Goal: Task Accomplishment & Management: Use online tool/utility

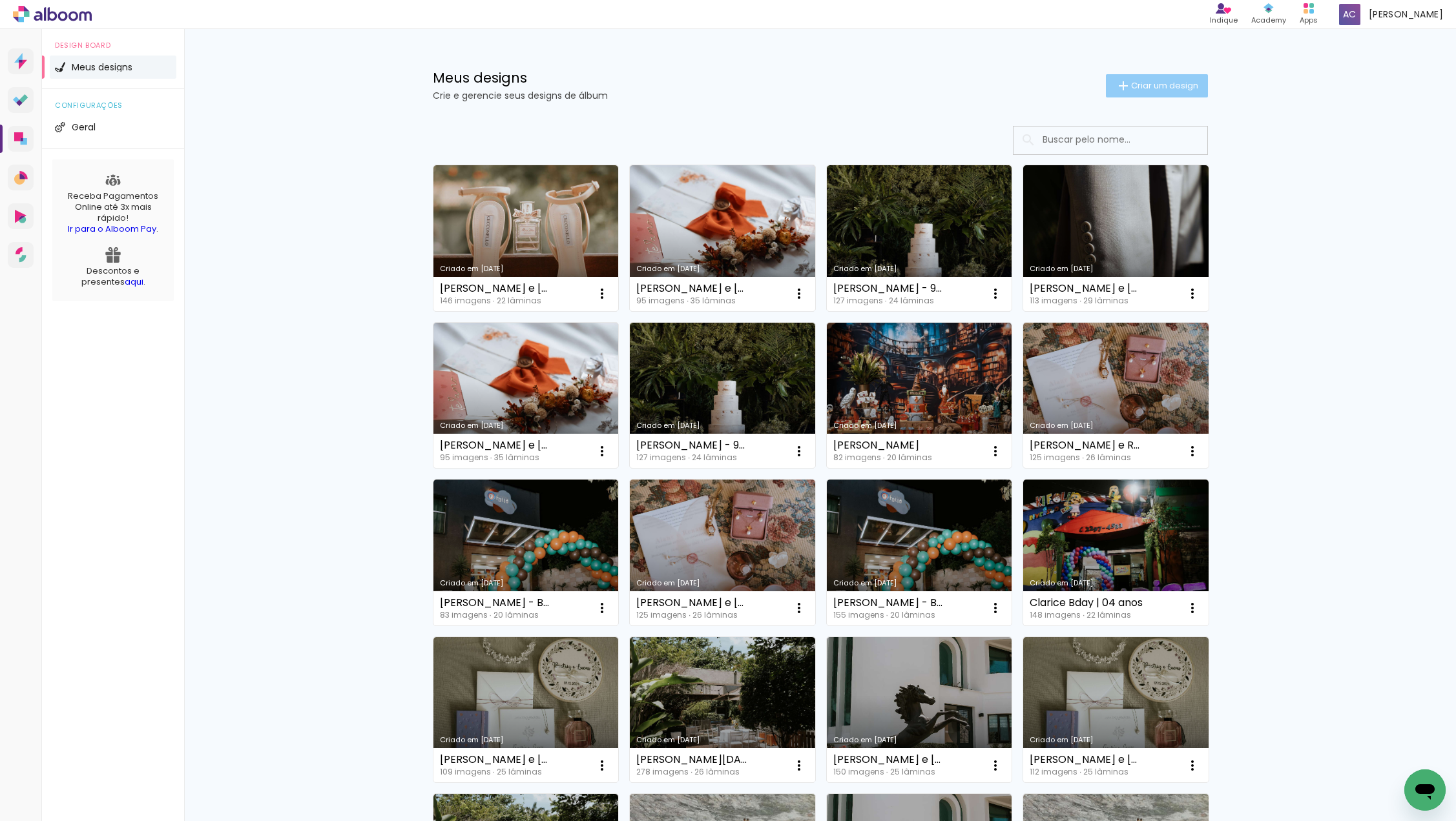
click at [1141, 86] on span "Criar um design" at bounding box center [1164, 85] width 67 height 9
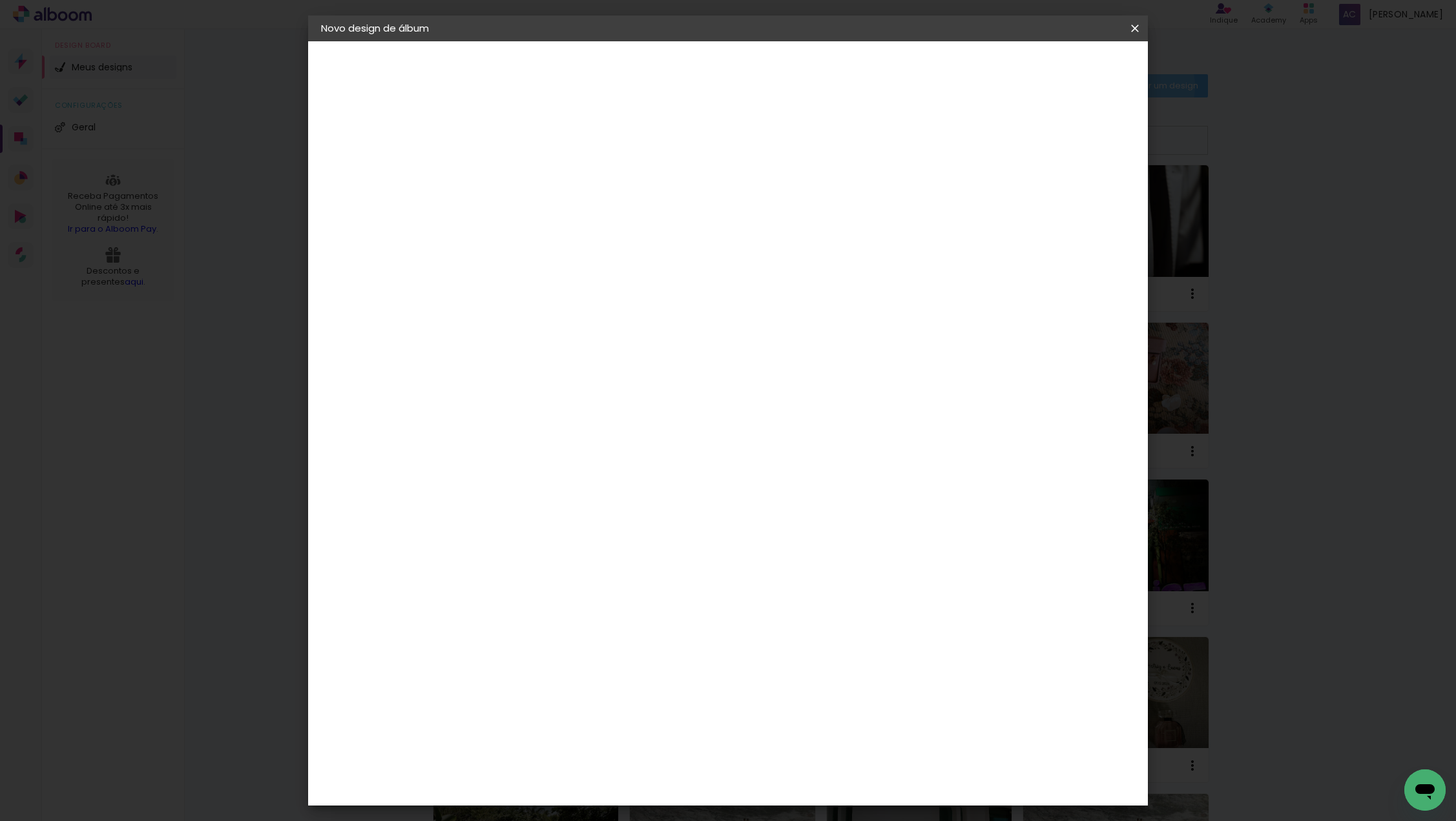
click at [532, 176] on input at bounding box center [532, 172] width 0 height 20
type input "Thamires - ensaio Gestante"
click at [0, 0] on slot "Avançar" at bounding box center [0, 0] width 0 height 0
click at [630, 239] on input at bounding box center [566, 245] width 131 height 16
type input "evi"
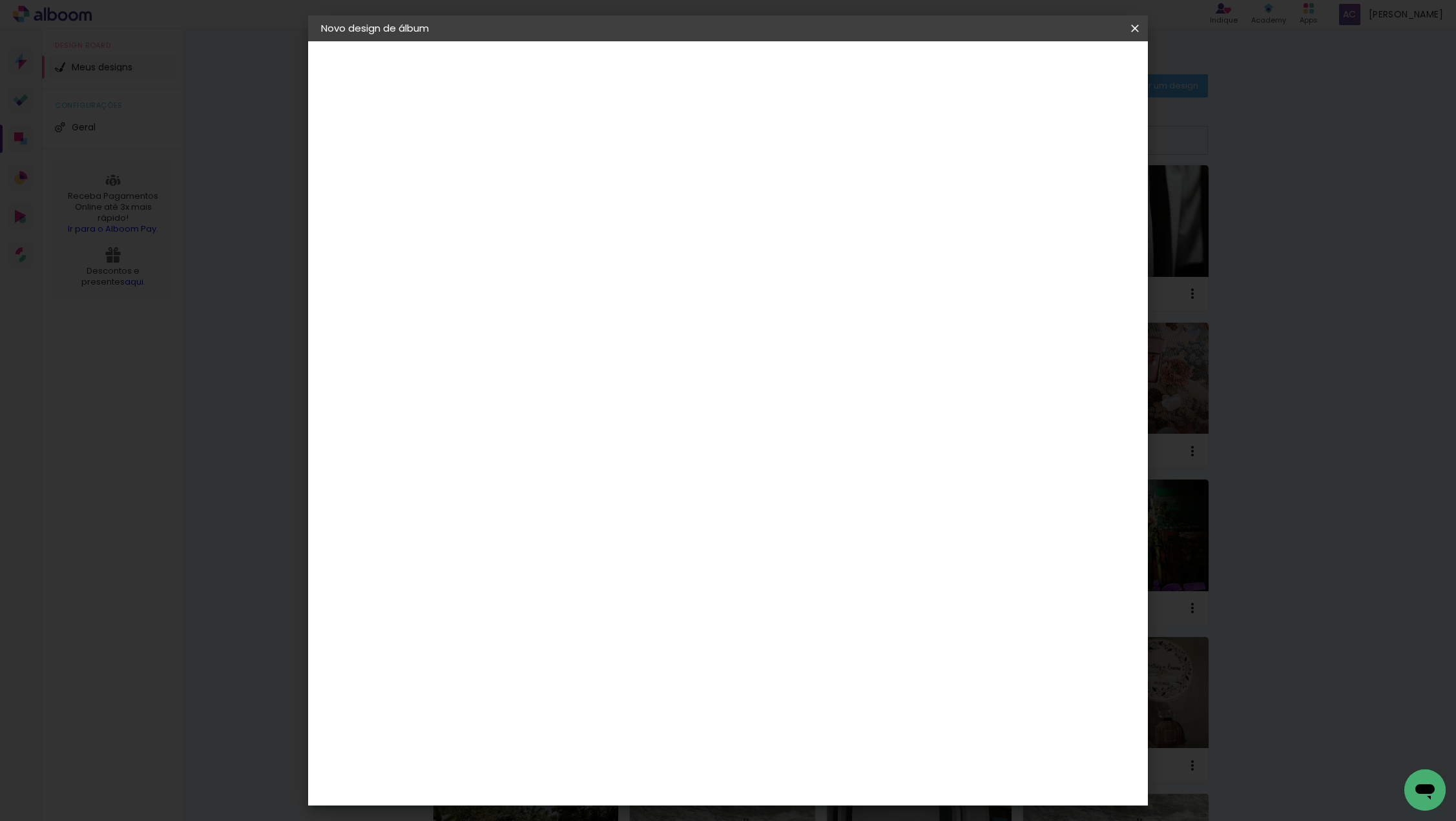
type paper-input "evi"
click at [566, 287] on div "Evidence" at bounding box center [547, 292] width 45 height 10
click at [0, 0] on slot "Avançar" at bounding box center [0, 0] width 0 height 0
click at [583, 215] on input "text" at bounding box center [557, 224] width 50 height 20
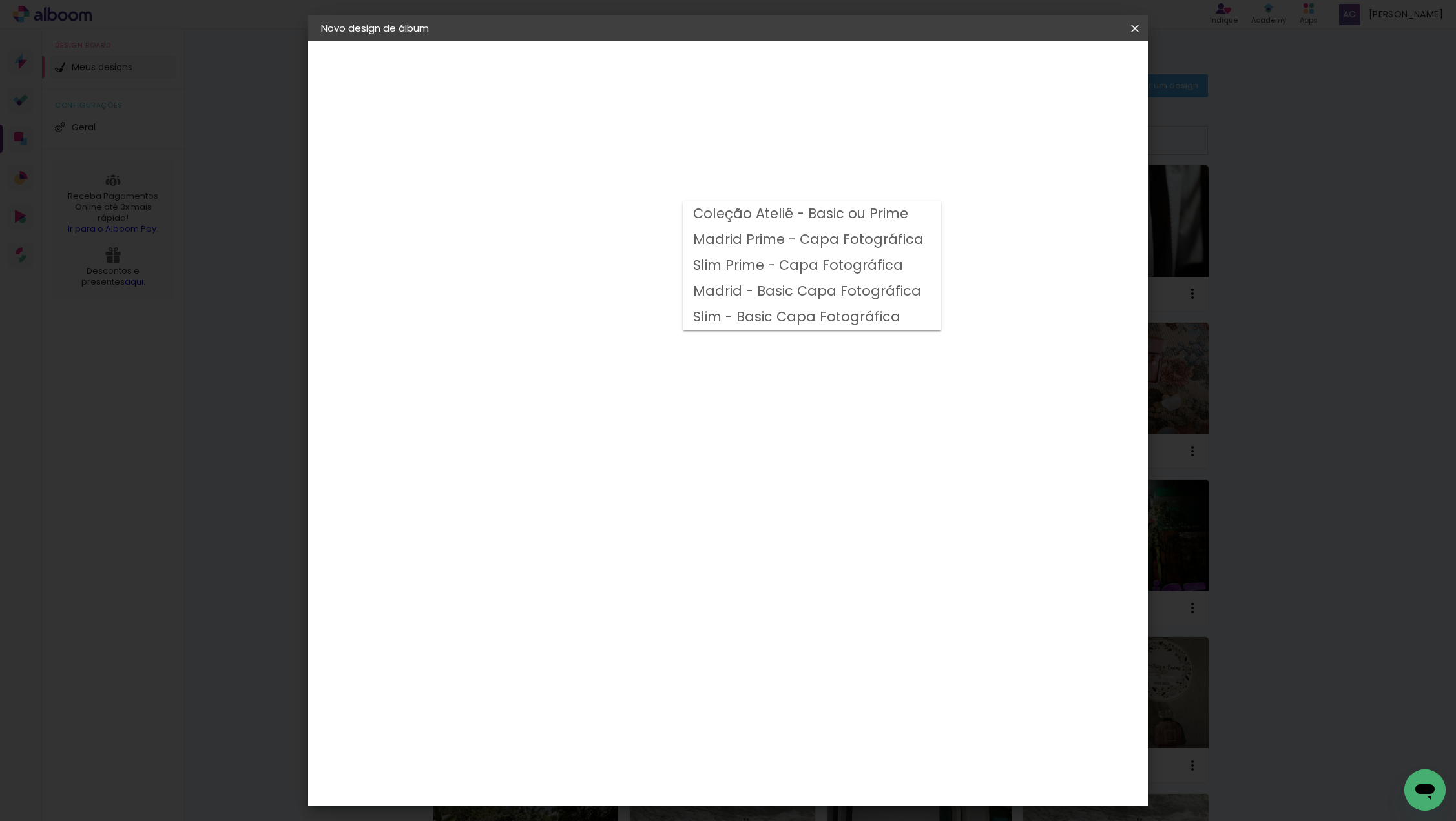
click at [0, 0] on slot "Coleção Ateliê - Basic ou Prime" at bounding box center [0, 0] width 0 height 0
type input "Coleção Ateliê - Basic ou Prime"
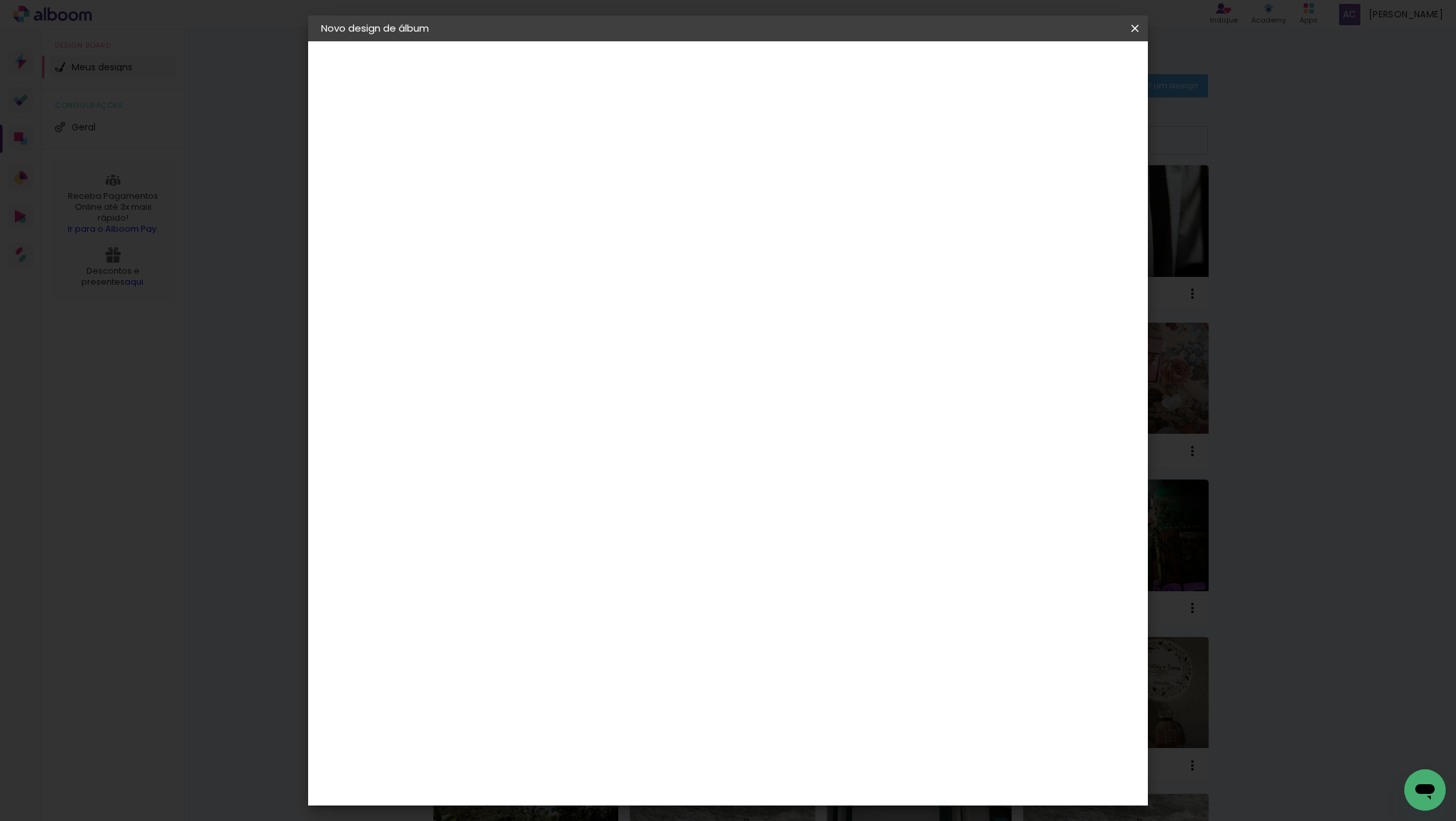
click at [620, 367] on span "20 × 25" at bounding box center [588, 384] width 60 height 34
click at [0, 0] on slot "Avançar" at bounding box center [0, 0] width 0 height 0
click at [991, 142] on div at bounding box center [985, 139] width 11 height 11
type paper-checkbox "on"
click at [1064, 68] on span "Iniciar design" at bounding box center [1034, 68] width 59 height 9
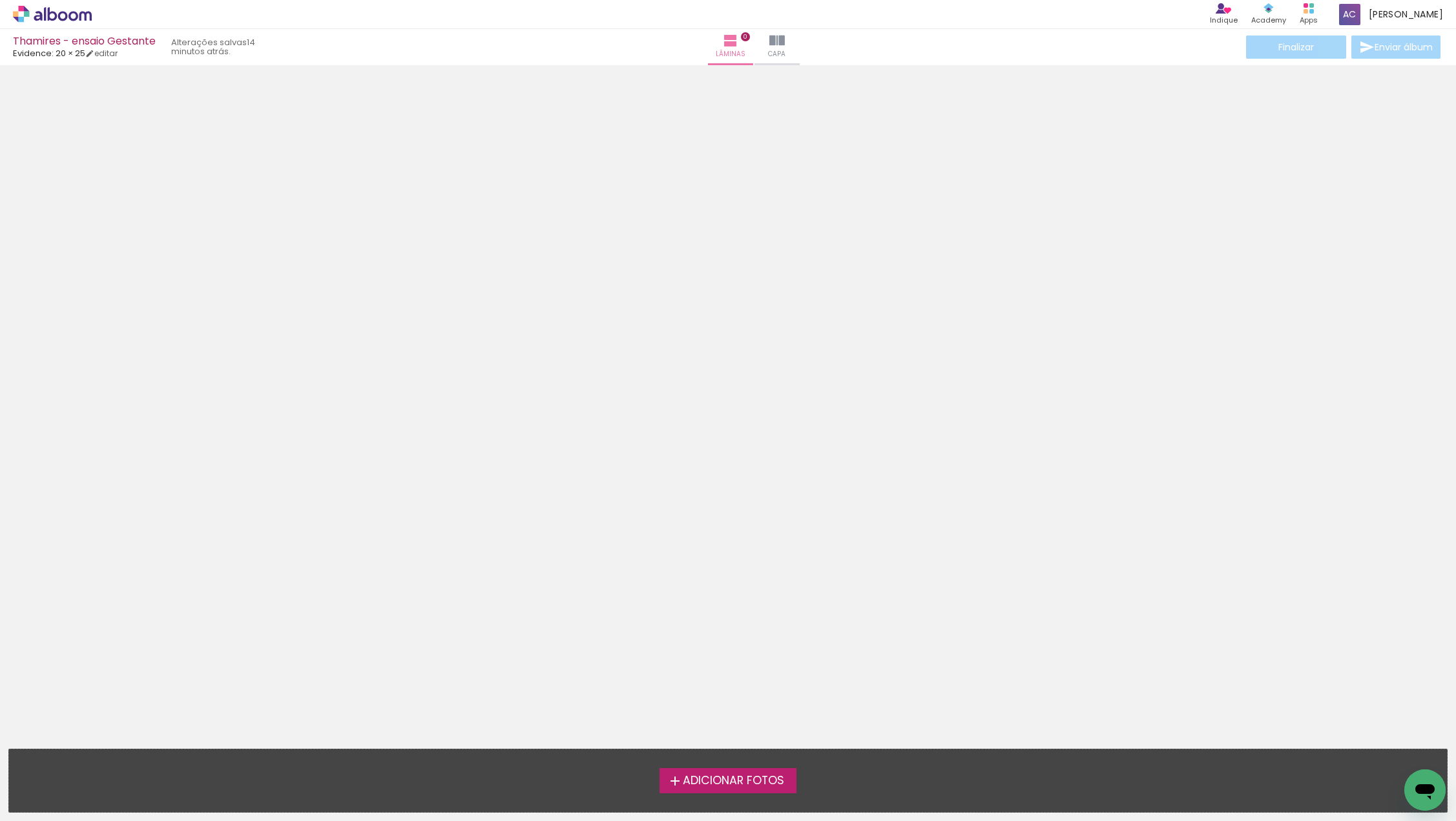
click at [722, 365] on div at bounding box center [728, 259] width 1456 height 379
click at [754, 776] on span "Adicionar Fotos" at bounding box center [733, 781] width 101 height 11
click at [0, 0] on input "file" at bounding box center [0, 0] width 0 height 0
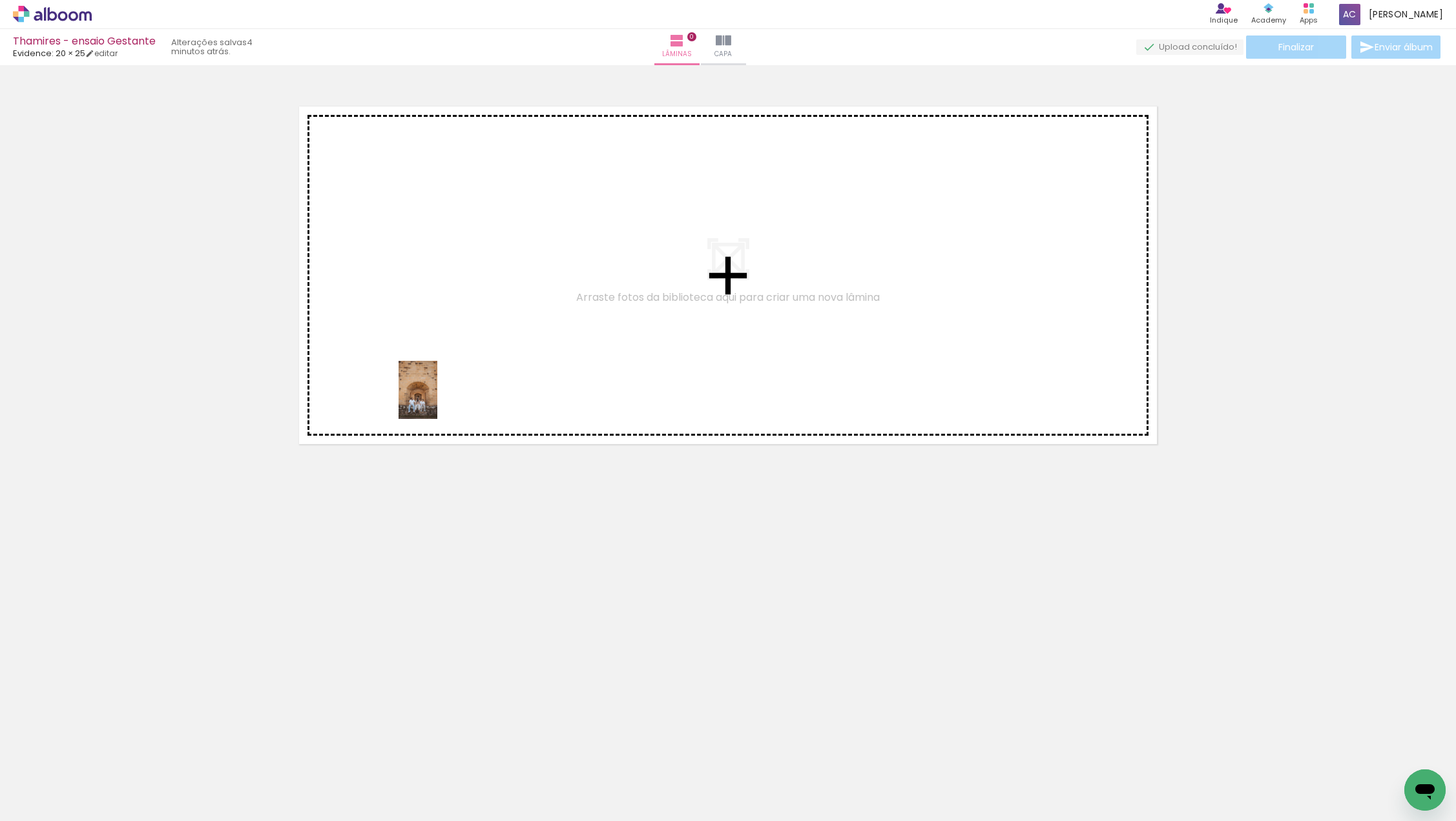
drag, startPoint x: 132, startPoint y: 768, endPoint x: 438, endPoint y: 400, distance: 478.6
click at [438, 400] on quentale-workspace at bounding box center [728, 410] width 1456 height 821
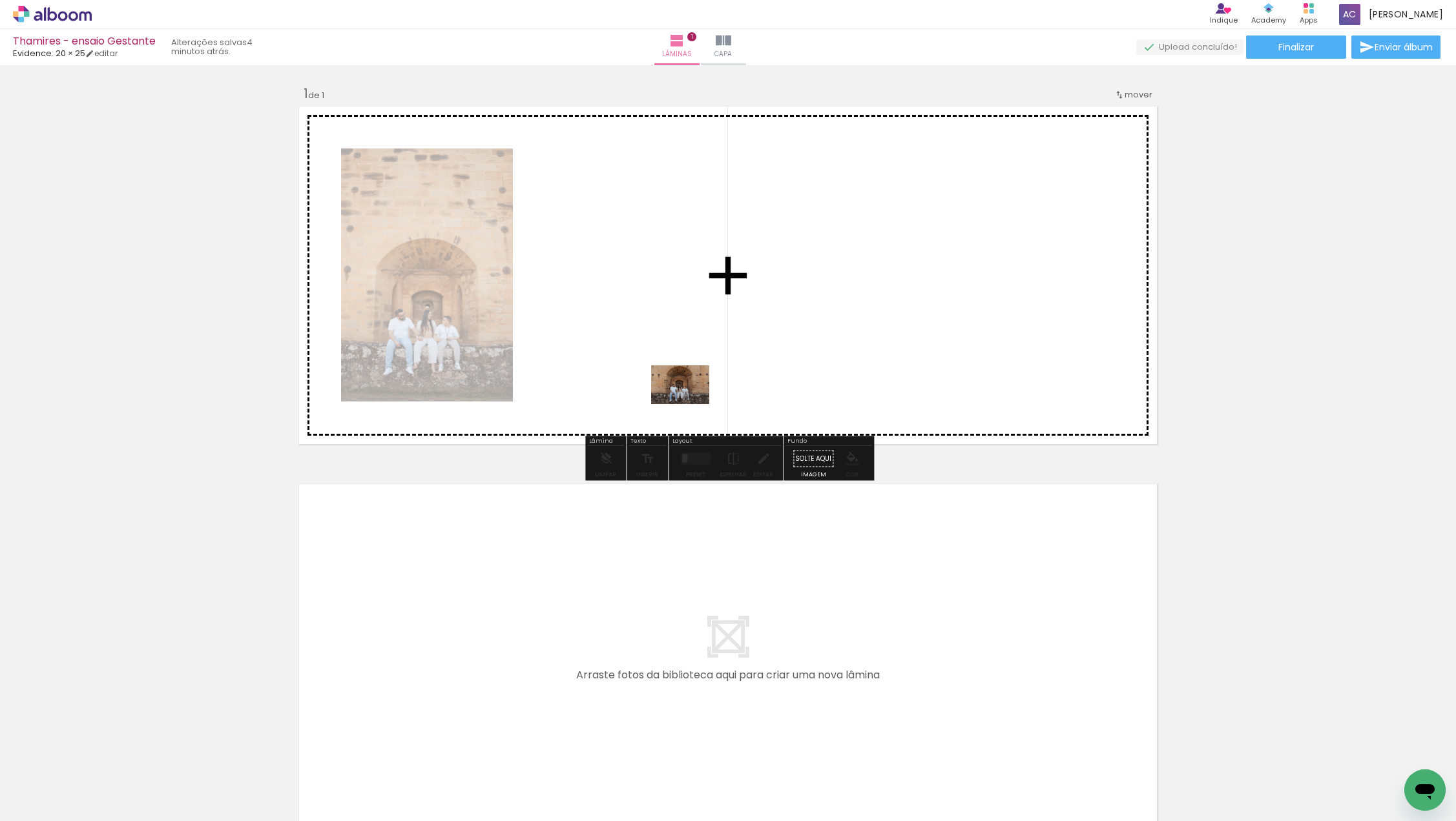
drag, startPoint x: 212, startPoint y: 776, endPoint x: 690, endPoint y: 404, distance: 605.7
click at [690, 404] on quentale-workspace at bounding box center [728, 410] width 1456 height 821
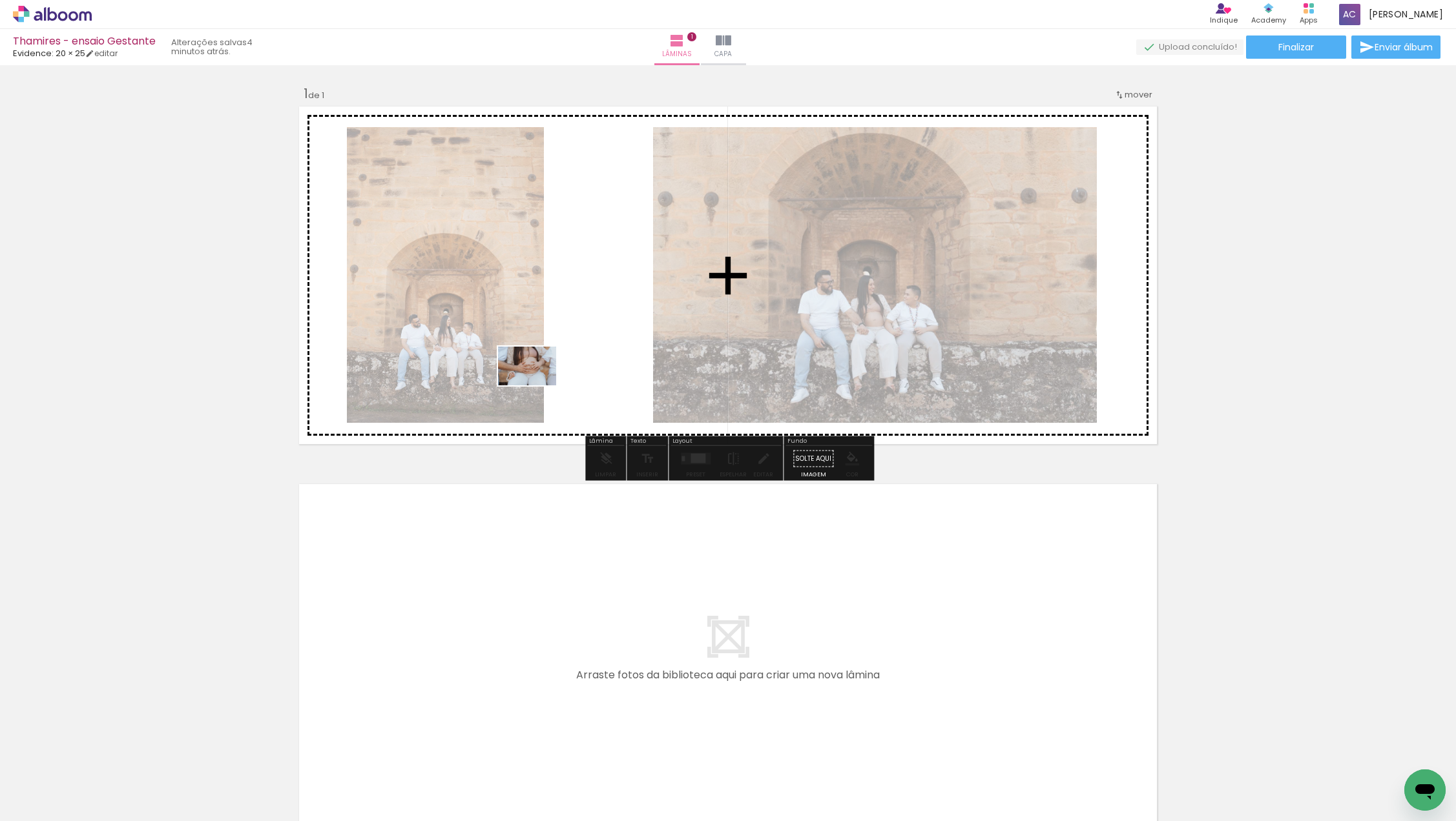
drag, startPoint x: 277, startPoint y: 782, endPoint x: 538, endPoint y: 384, distance: 475.9
click at [538, 384] on quentale-workspace at bounding box center [728, 410] width 1456 height 821
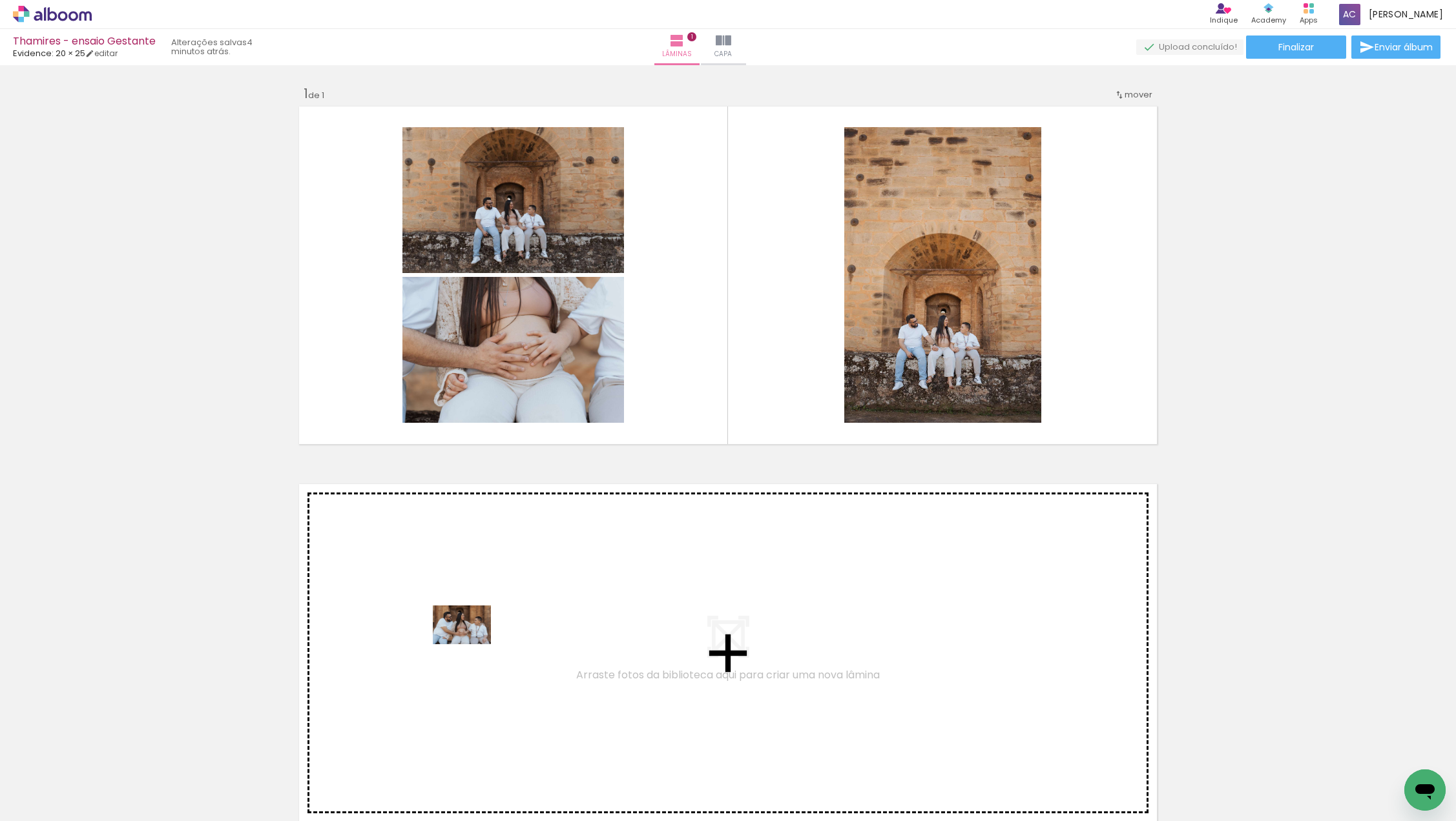
click at [472, 644] on quentale-workspace at bounding box center [728, 410] width 1456 height 821
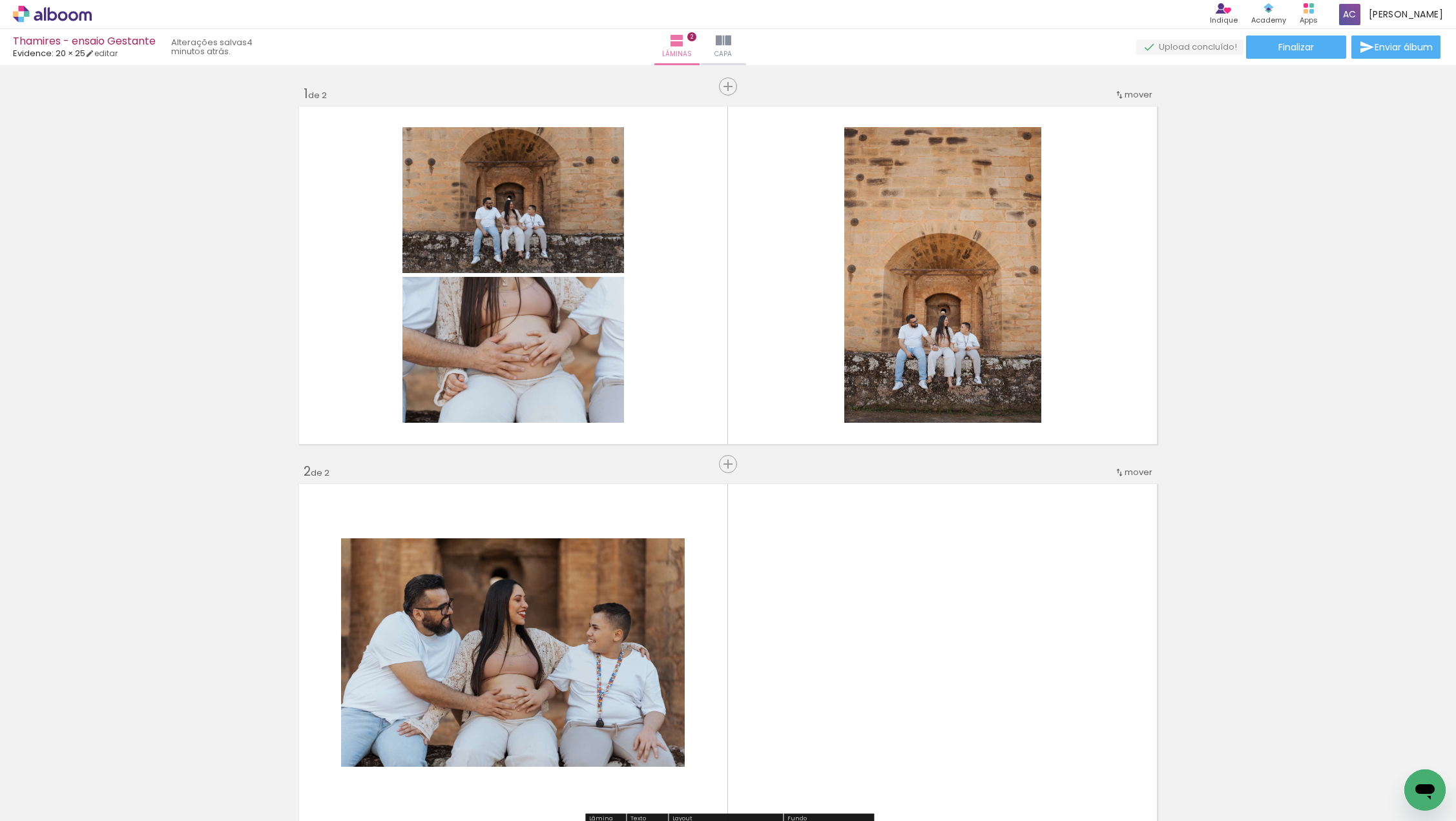
scroll to position [251, 0]
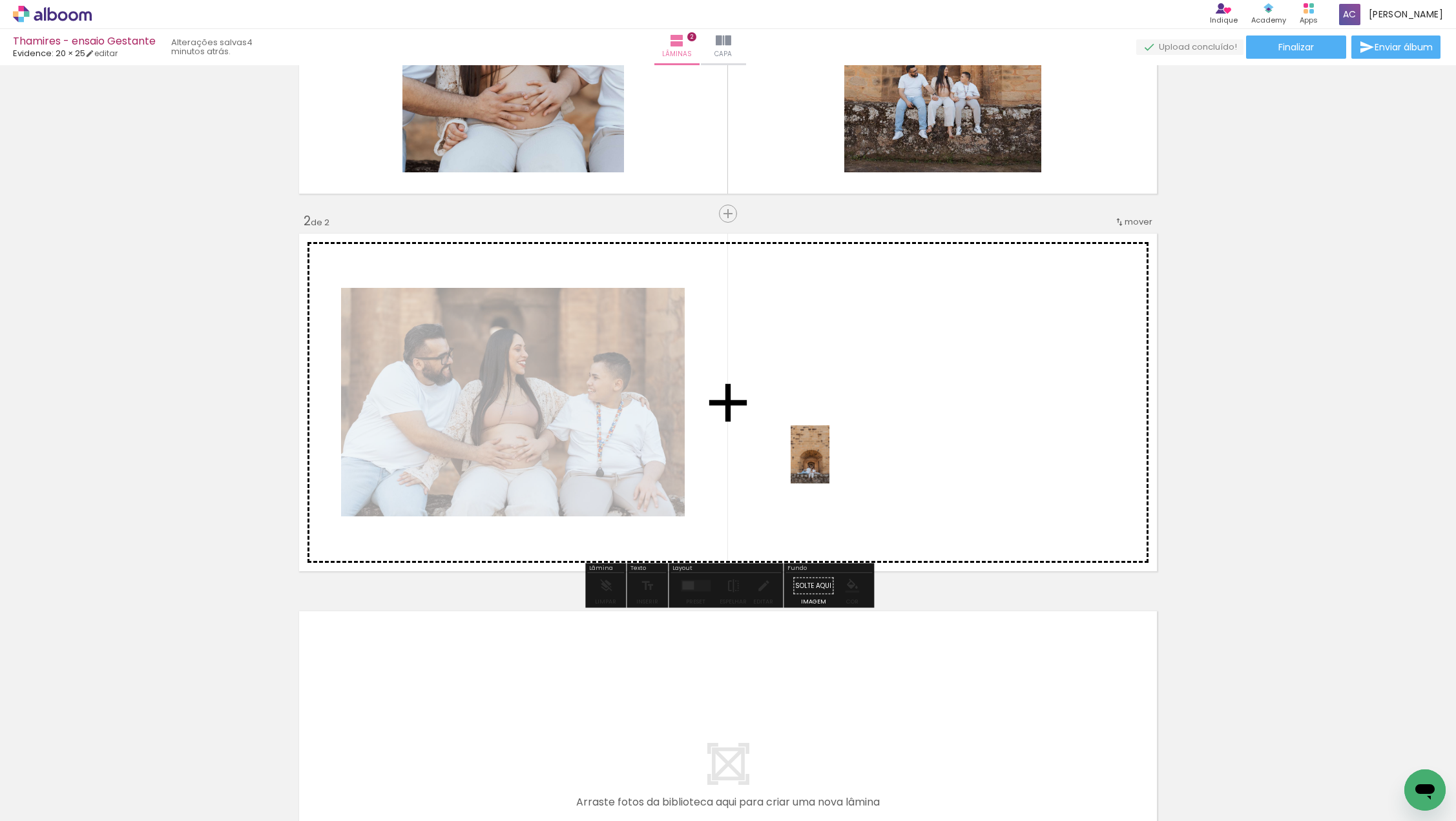
drag, startPoint x: 503, startPoint y: 763, endPoint x: 833, endPoint y: 459, distance: 448.7
click at [833, 459] on quentale-workspace at bounding box center [728, 410] width 1456 height 821
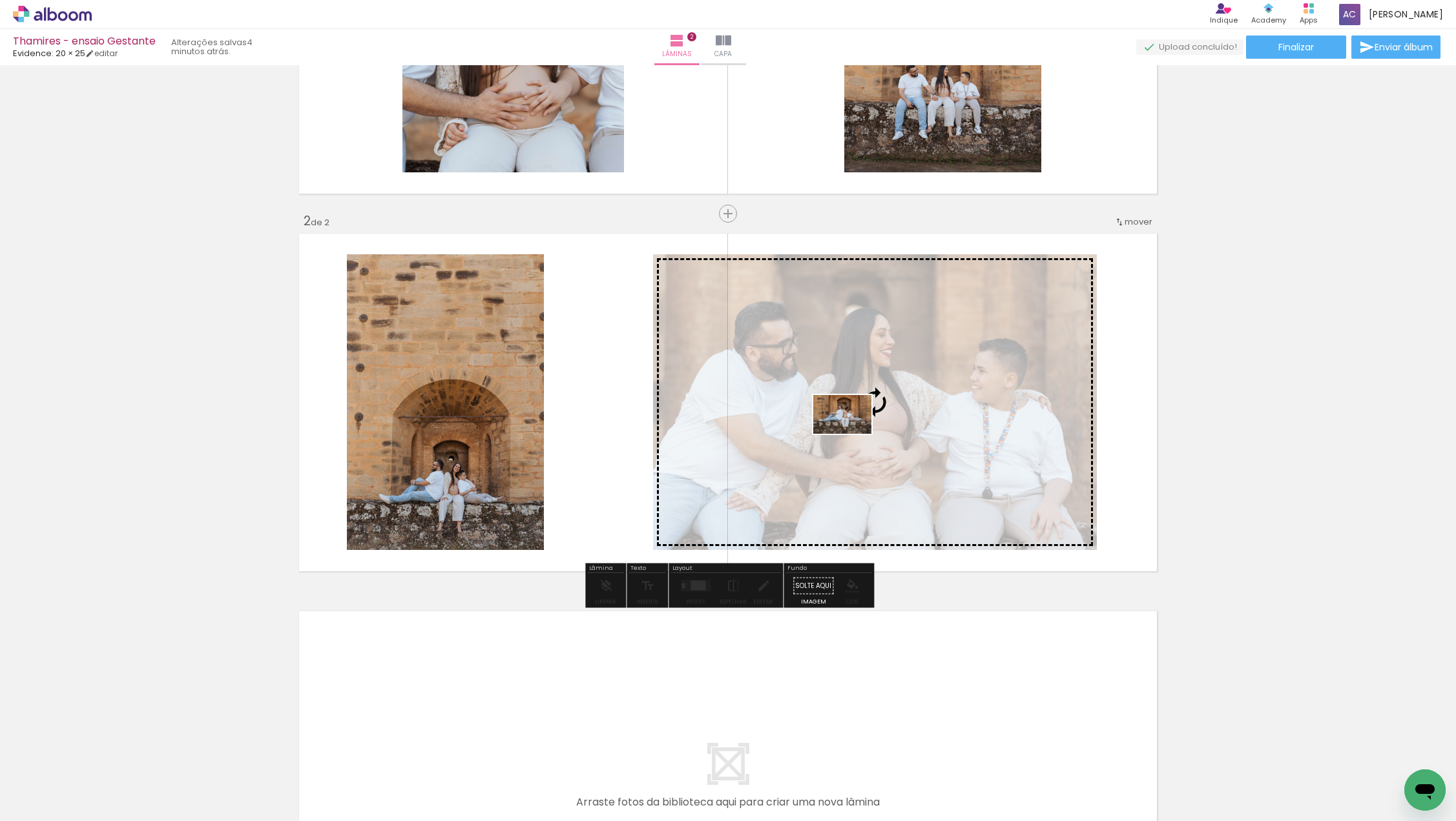
drag, startPoint x: 573, startPoint y: 774, endPoint x: 852, endPoint y: 434, distance: 439.8
click at [852, 434] on quentale-workspace at bounding box center [728, 410] width 1456 height 821
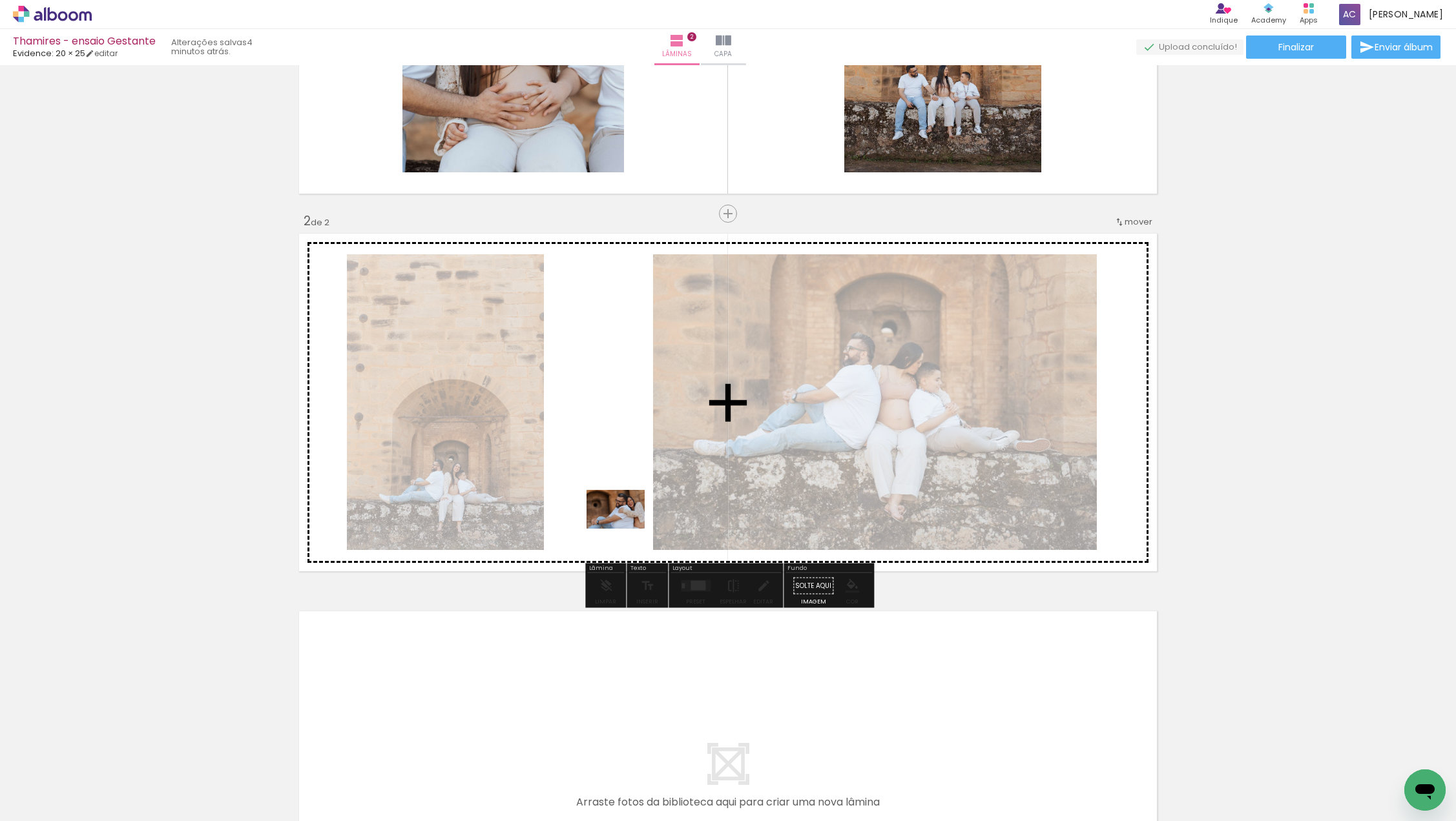
drag, startPoint x: 638, startPoint y: 784, endPoint x: 625, endPoint y: 528, distance: 256.3
click at [625, 528] on quentale-workspace at bounding box center [728, 410] width 1456 height 821
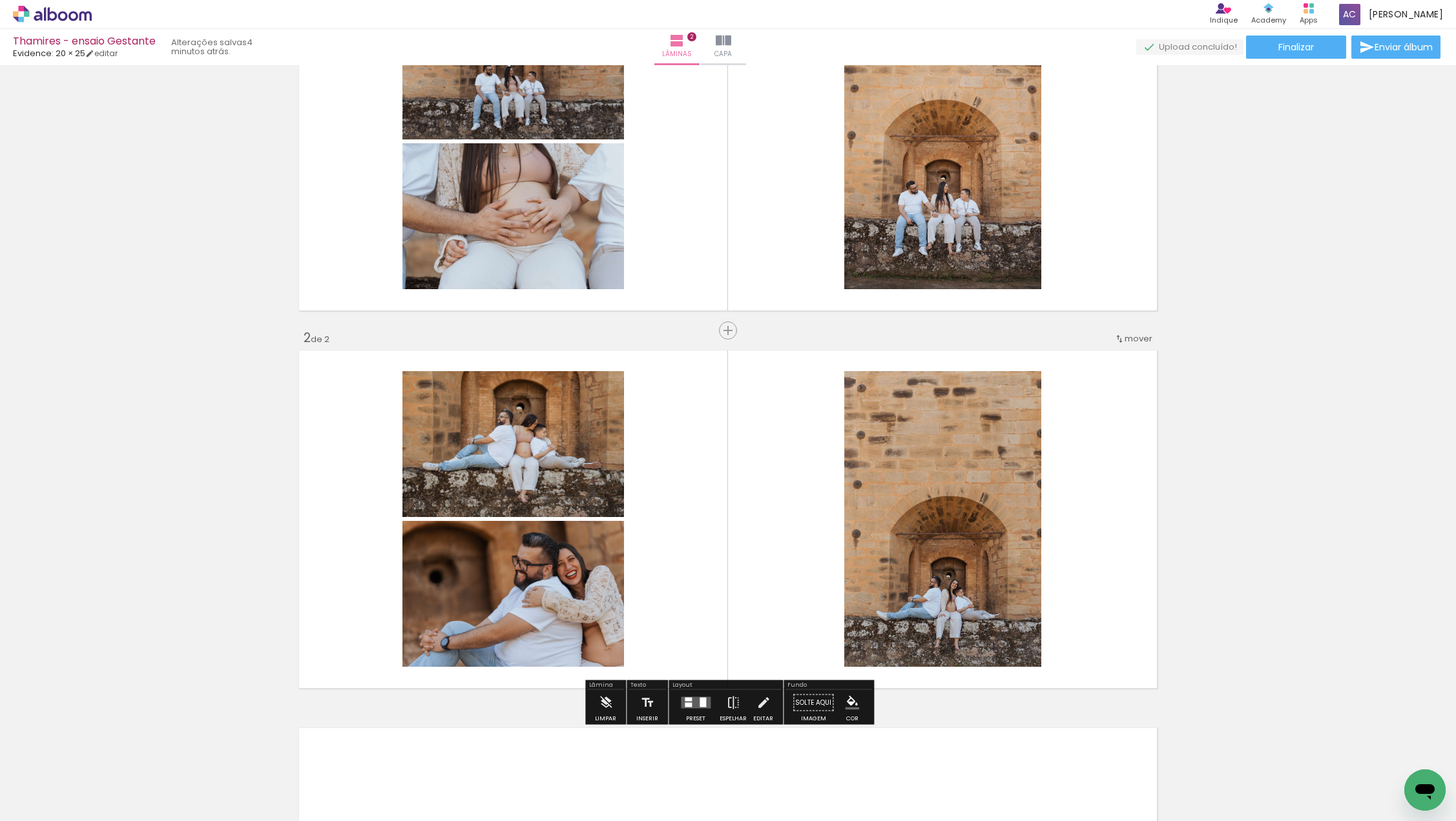
scroll to position [134, 0]
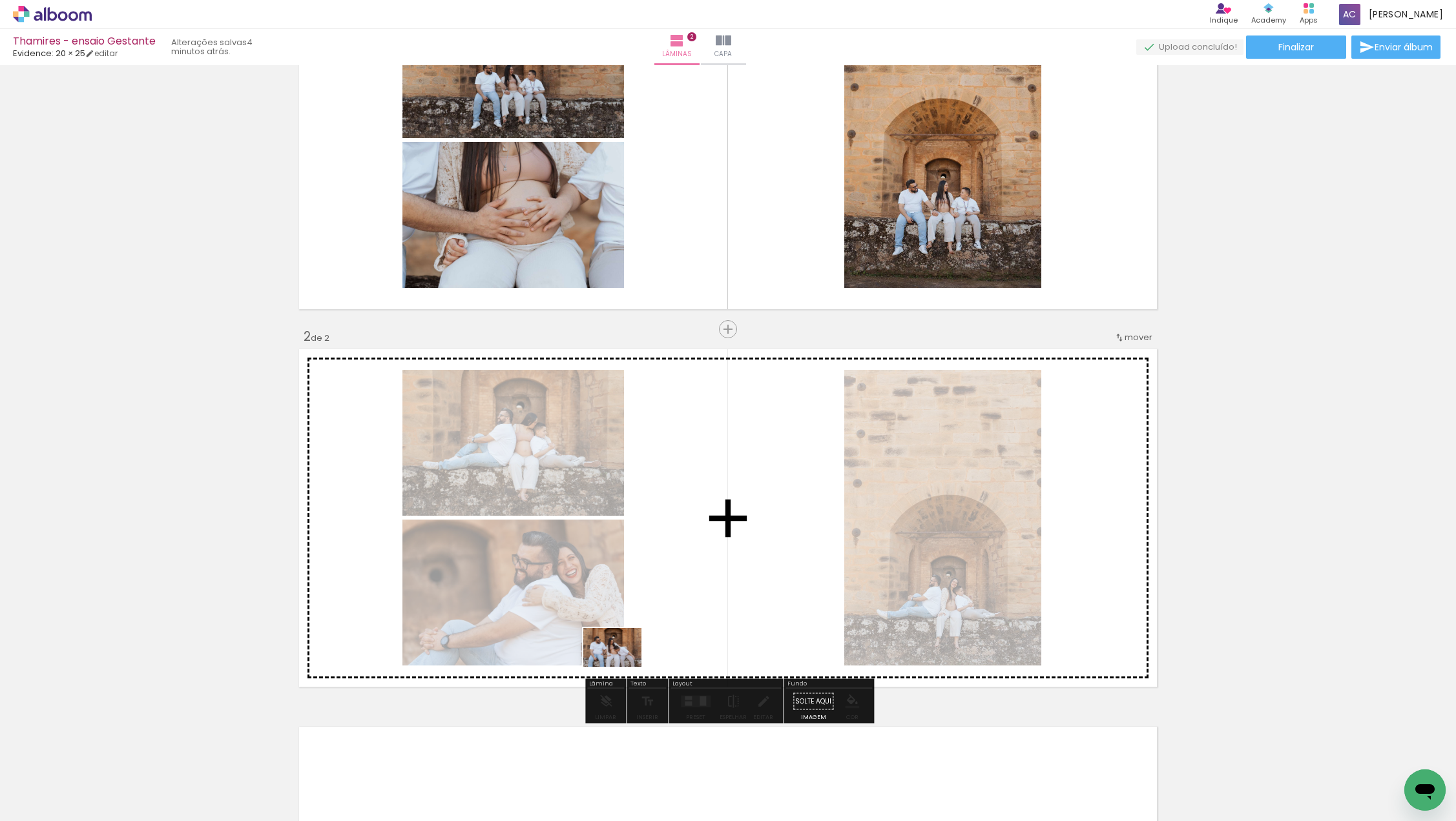
drag, startPoint x: 436, startPoint y: 780, endPoint x: 622, endPoint y: 667, distance: 217.6
click at [622, 667] on quentale-workspace at bounding box center [728, 410] width 1456 height 821
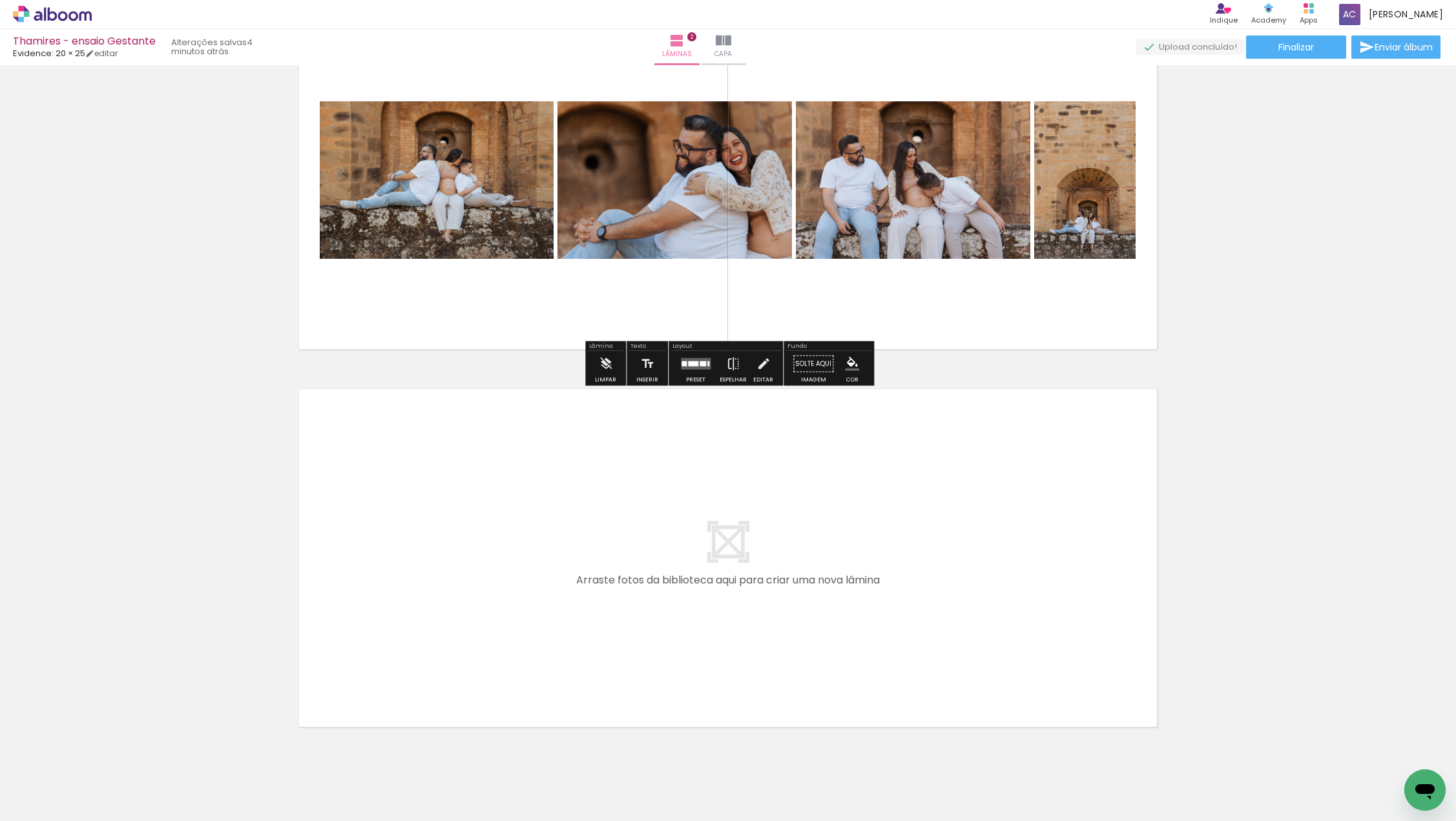
scroll to position [476, 0]
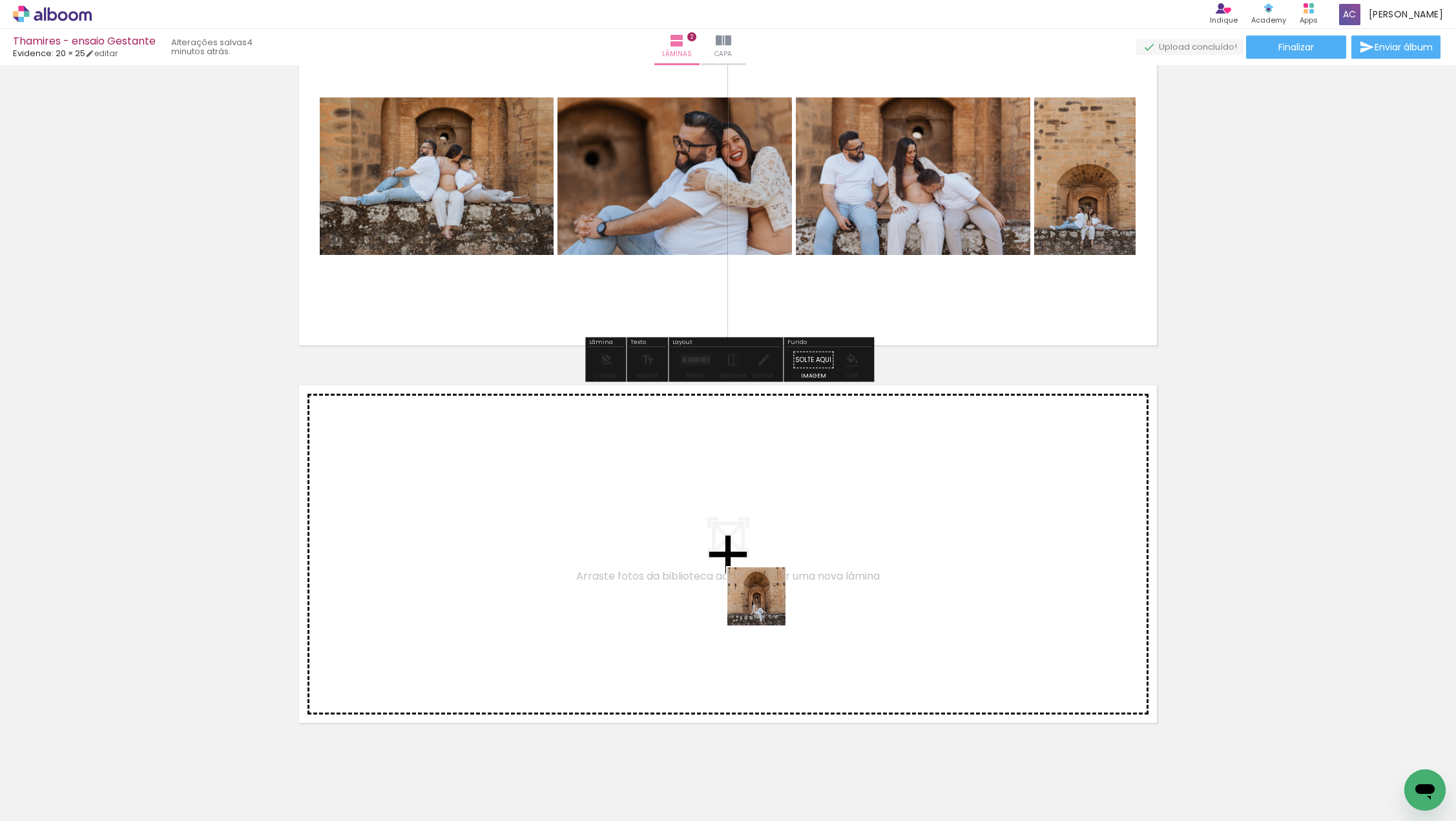
drag, startPoint x: 710, startPoint y: 788, endPoint x: 774, endPoint y: 590, distance: 208.1
click at [774, 590] on quentale-workspace at bounding box center [728, 410] width 1456 height 821
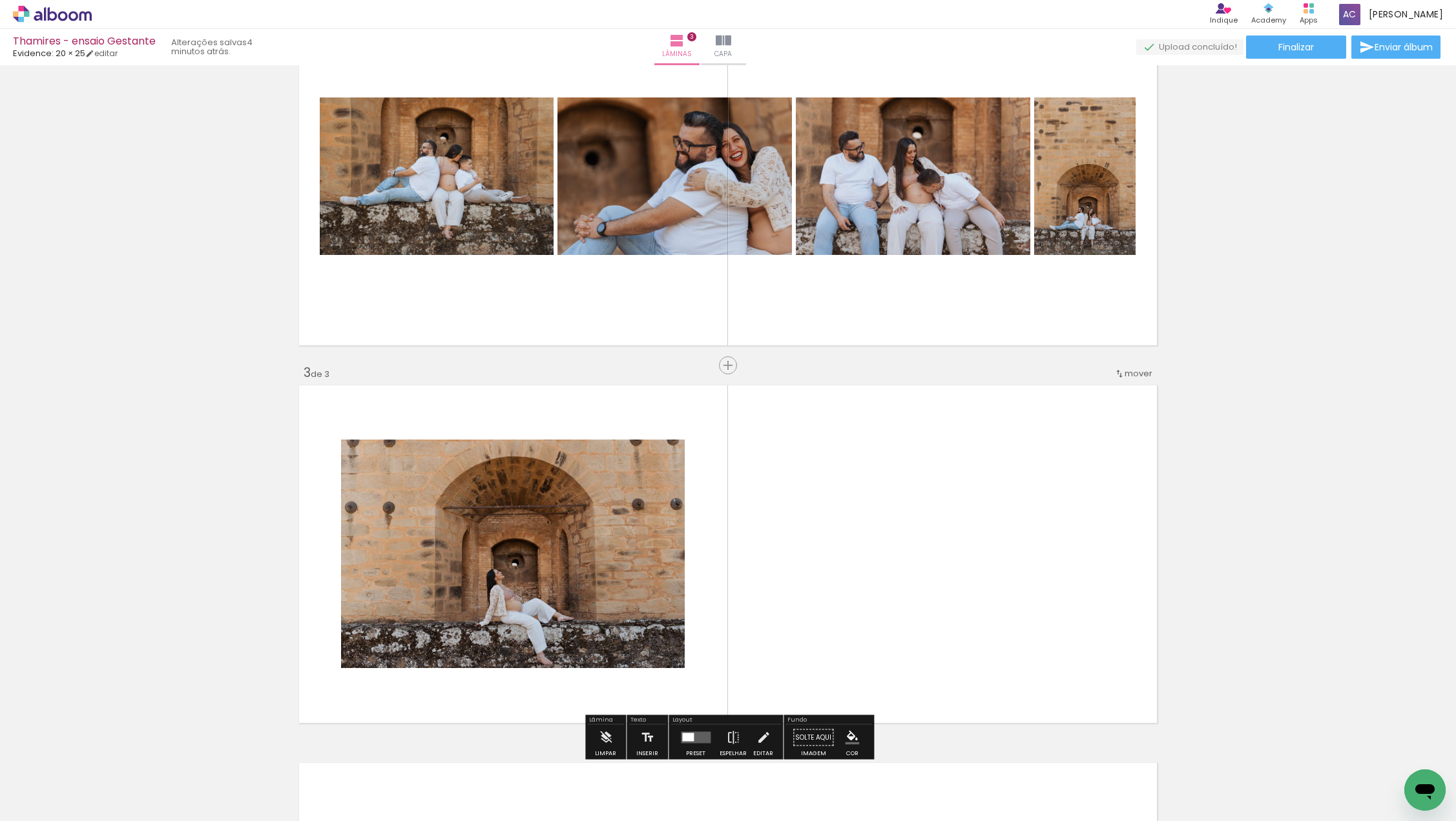
scroll to position [628, 0]
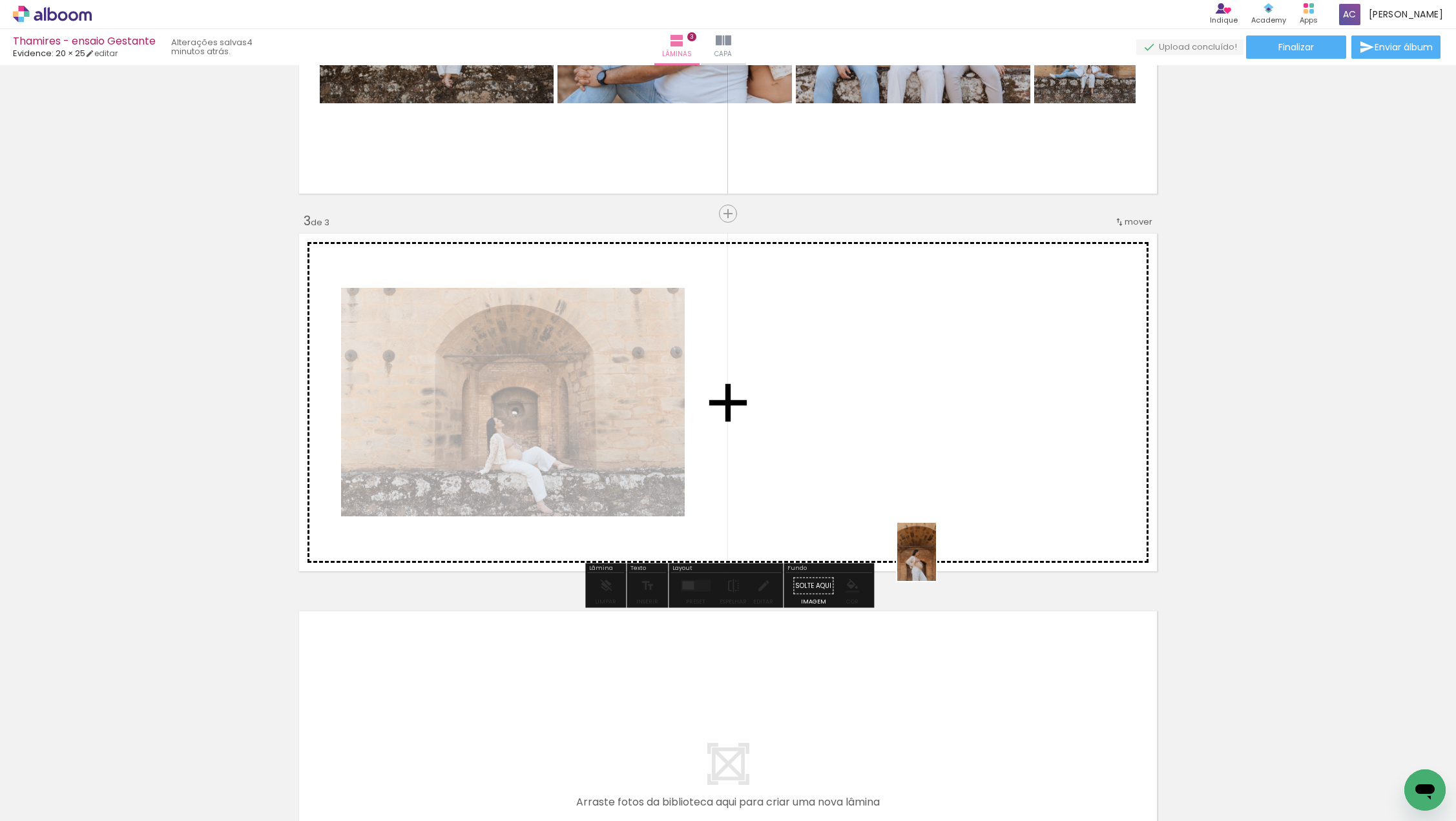
drag, startPoint x: 937, startPoint y: 772, endPoint x: 936, endPoint y: 562, distance: 210.0
click at [936, 562] on quentale-workspace at bounding box center [728, 410] width 1456 height 821
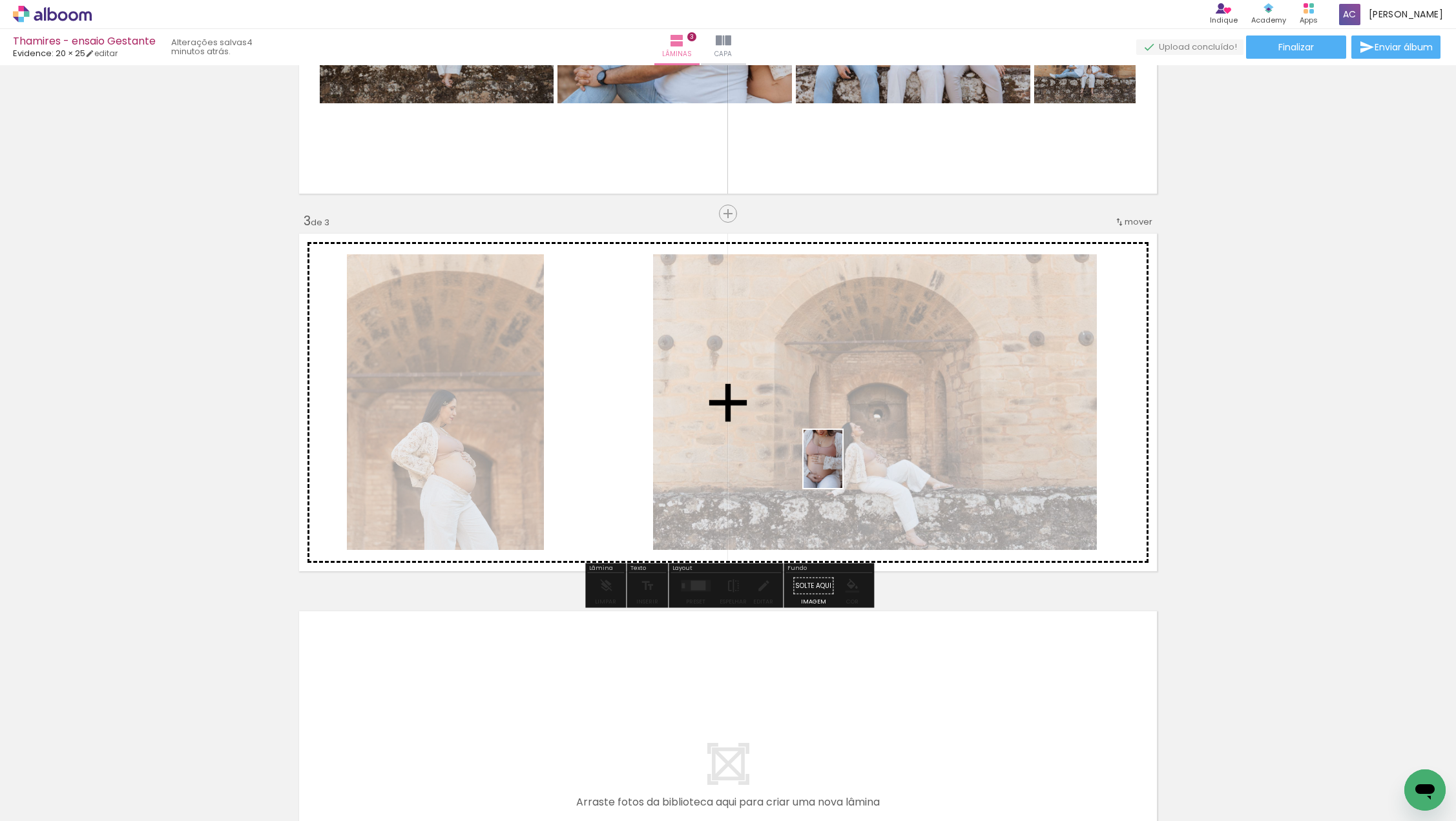
drag, startPoint x: 855, startPoint y: 768, endPoint x: 842, endPoint y: 469, distance: 299.3
click at [842, 469] on quentale-workspace at bounding box center [728, 410] width 1456 height 821
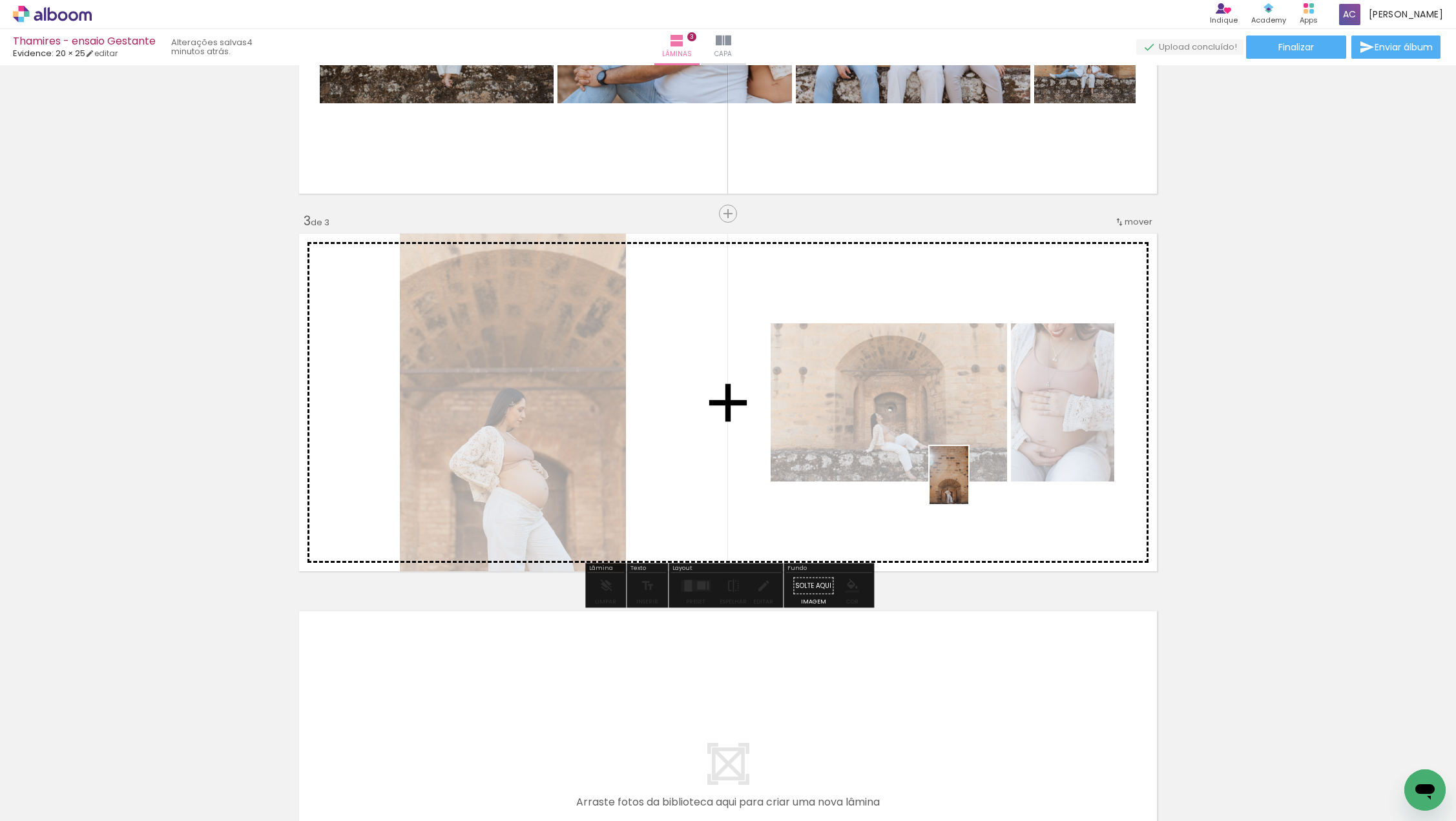
drag, startPoint x: 1004, startPoint y: 765, endPoint x: 967, endPoint y: 481, distance: 286.4
click at [967, 481] on quentale-workspace at bounding box center [728, 410] width 1456 height 821
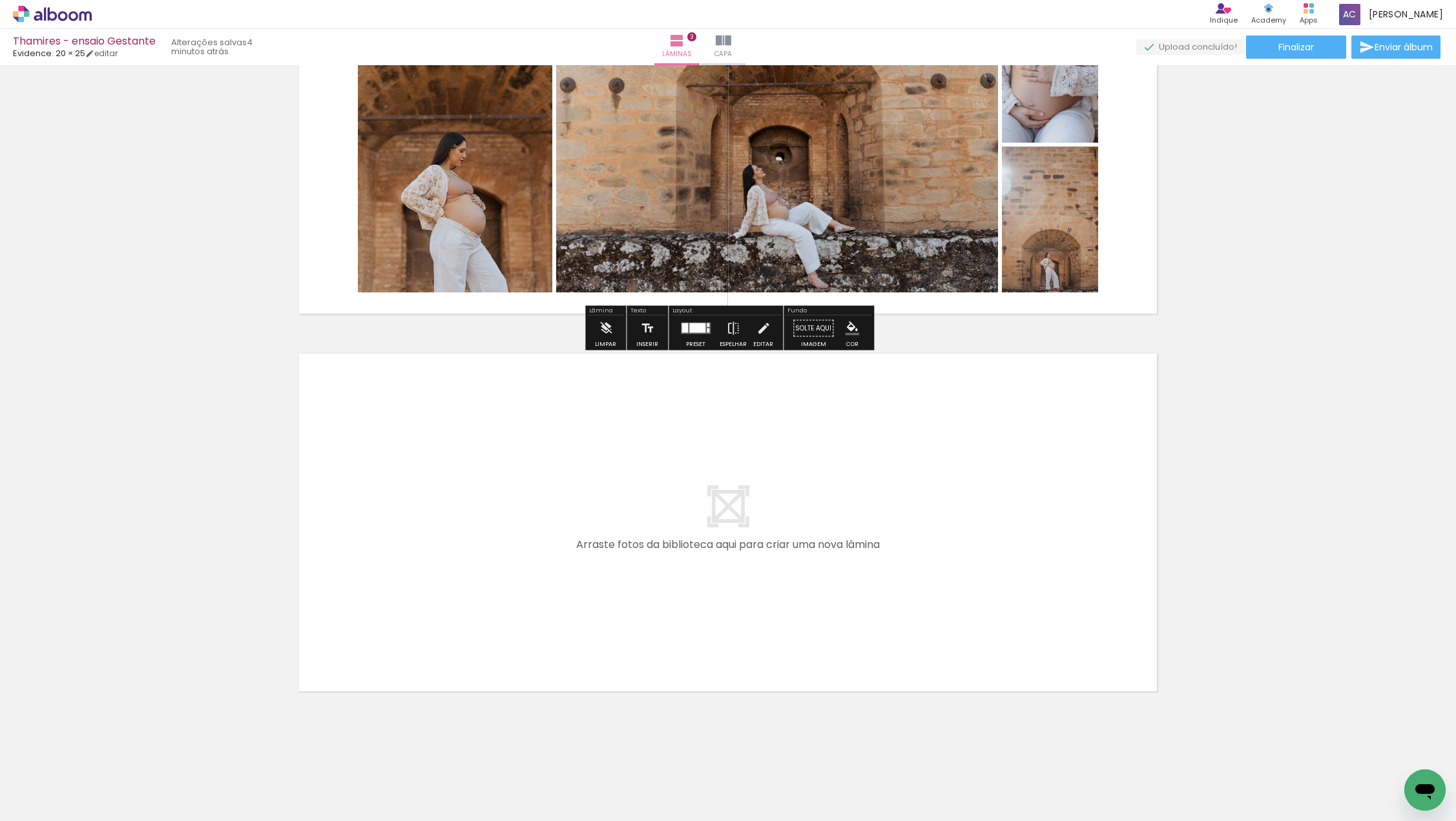
scroll to position [0, 459]
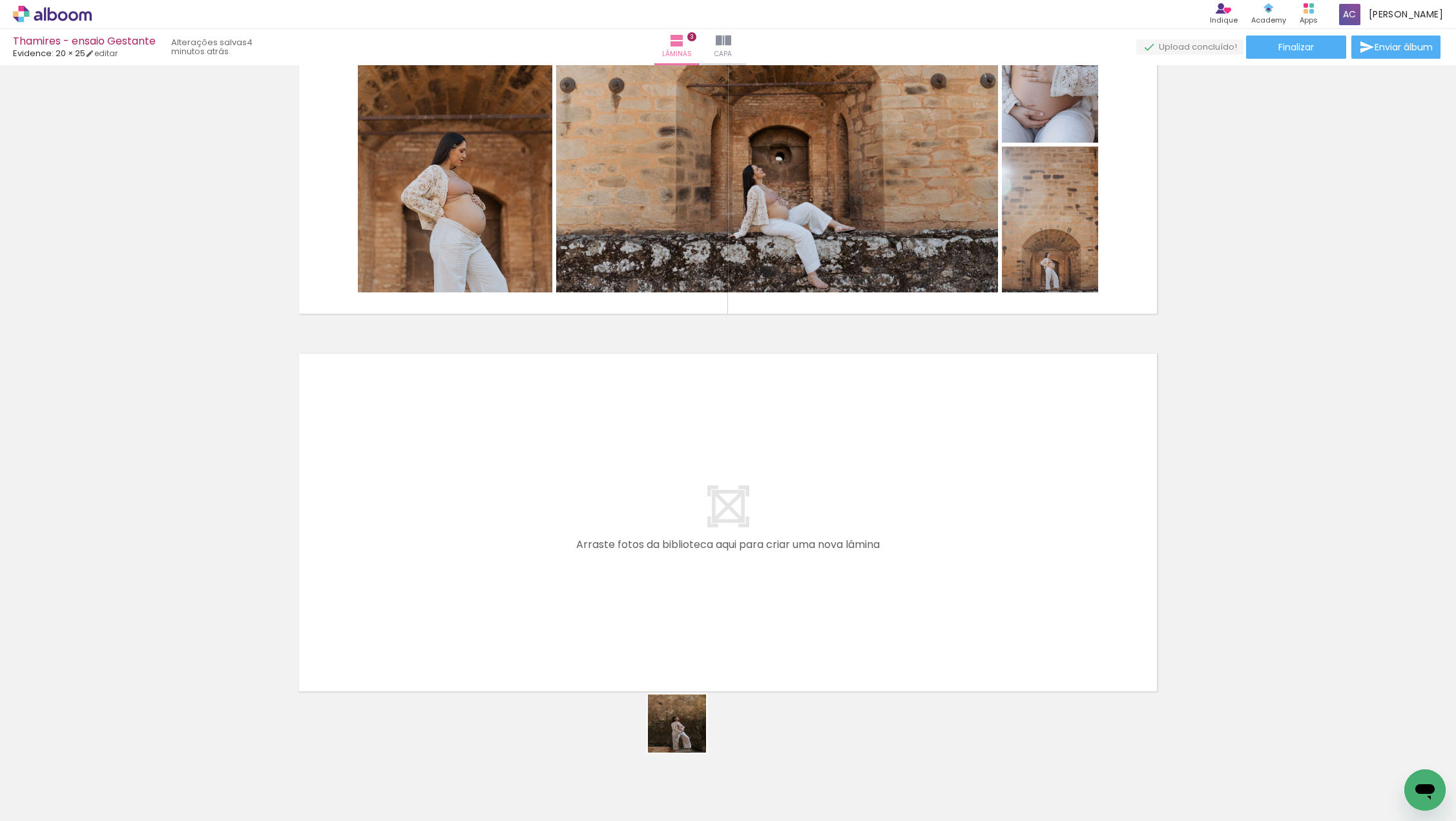
click at [701, 580] on quentale-workspace at bounding box center [728, 410] width 1456 height 821
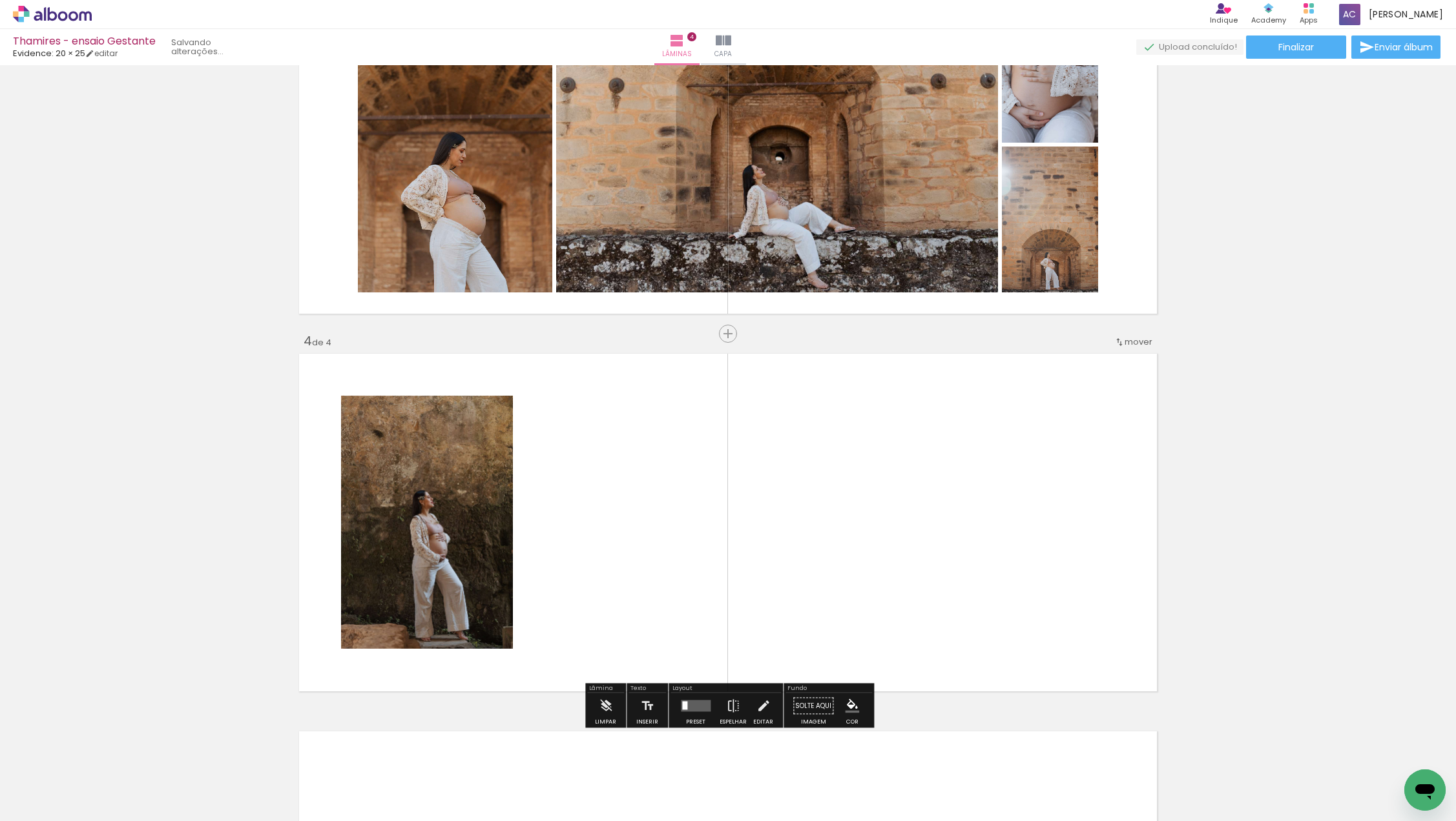
scroll to position [1006, 0]
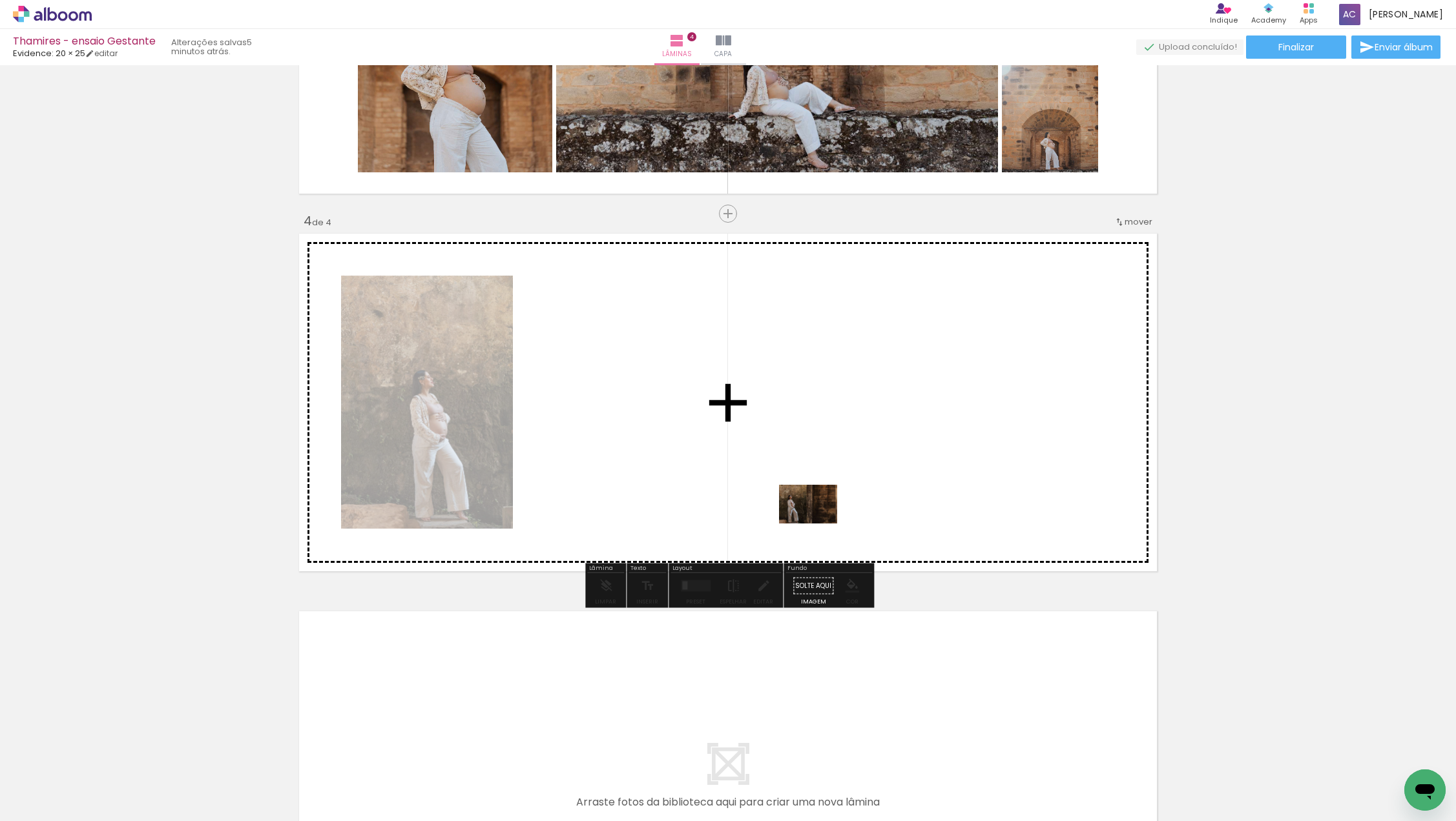
click at [826, 490] on quentale-workspace at bounding box center [728, 410] width 1456 height 821
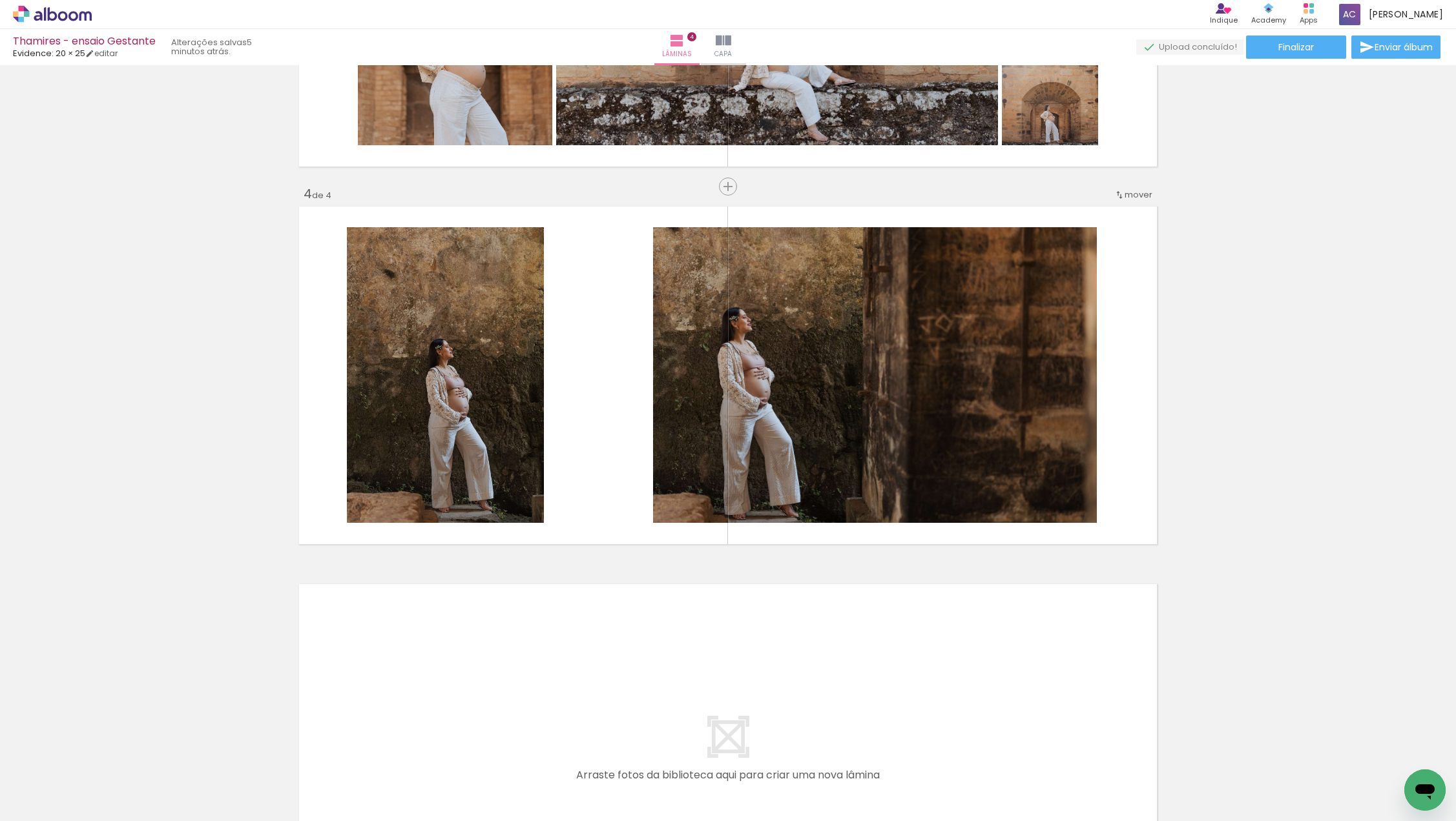
scroll to position [1052, 0]
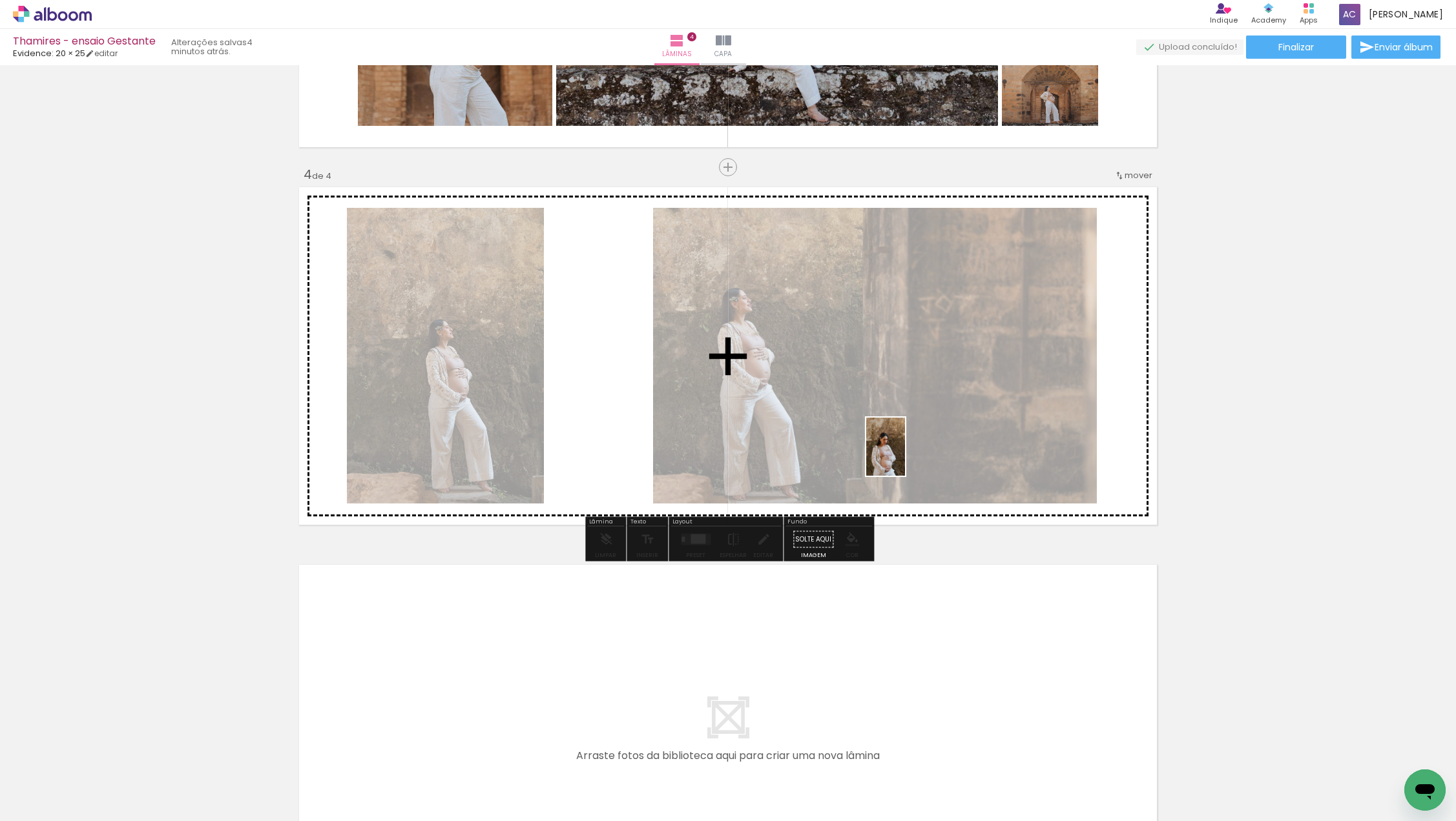
drag, startPoint x: 906, startPoint y: 776, endPoint x: 905, endPoint y: 455, distance: 321.0
click at [905, 455] on quentale-workspace at bounding box center [728, 410] width 1456 height 821
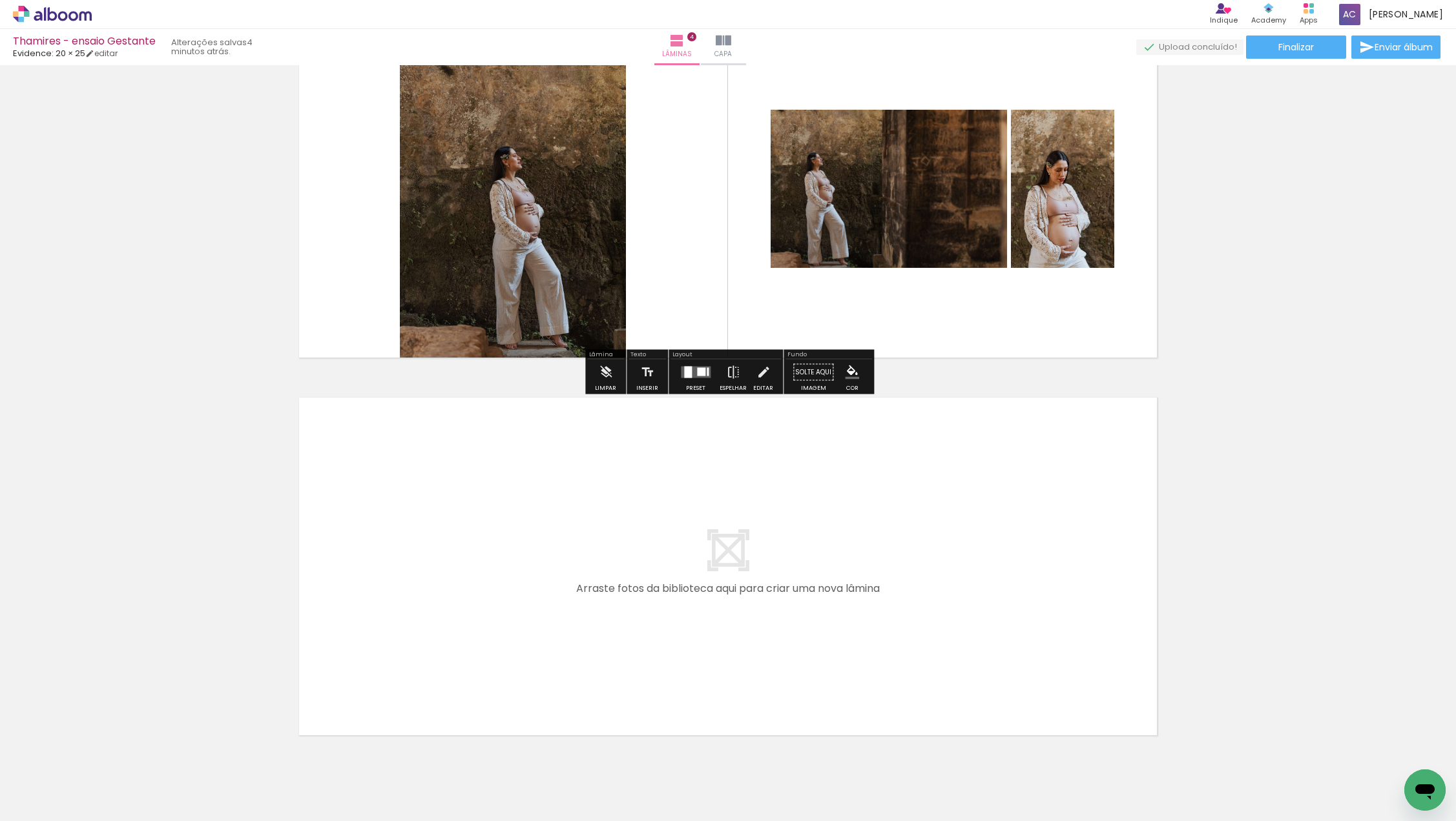
scroll to position [1263, 0]
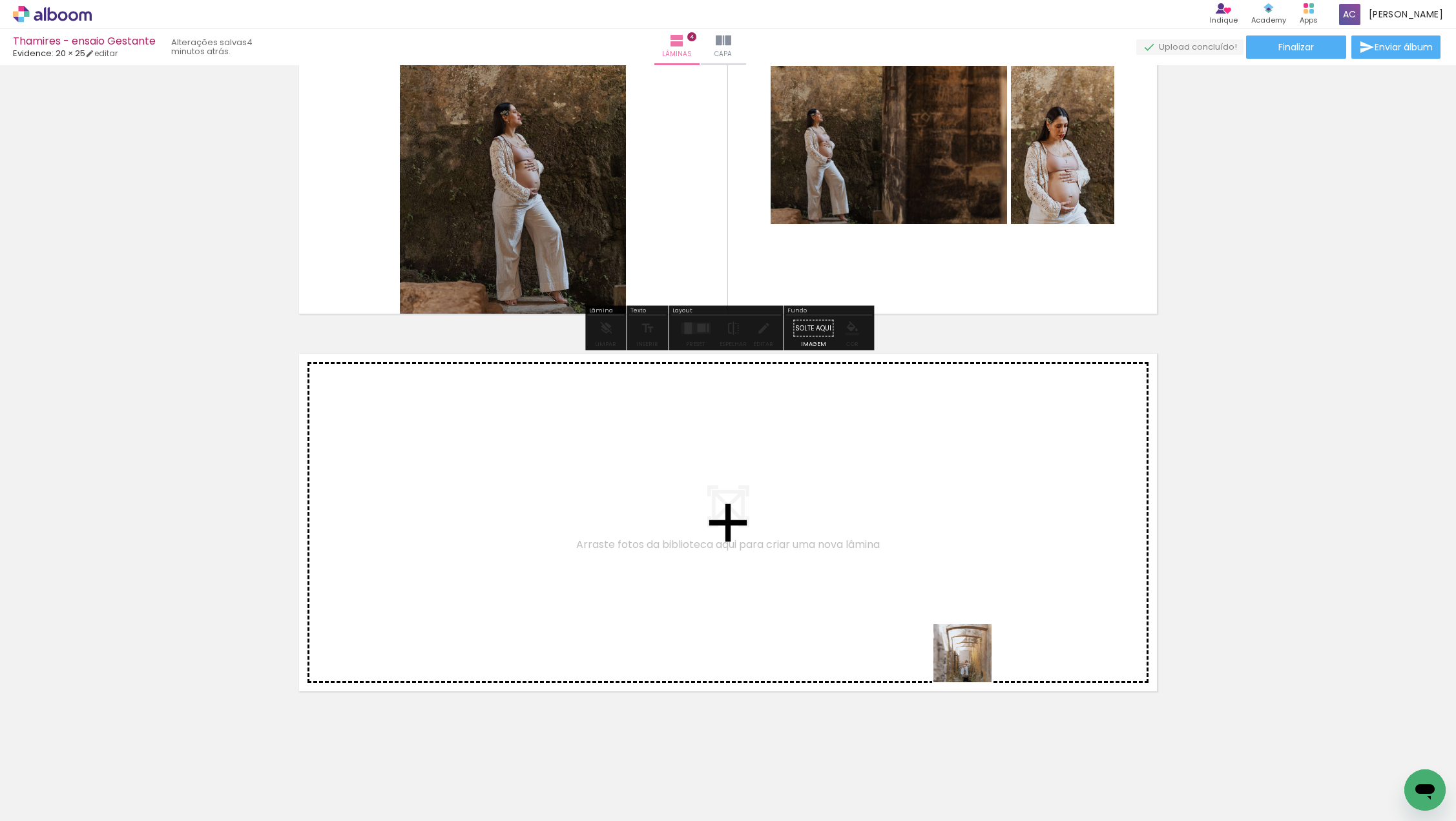
click at [972, 626] on quentale-workspace at bounding box center [728, 410] width 1456 height 821
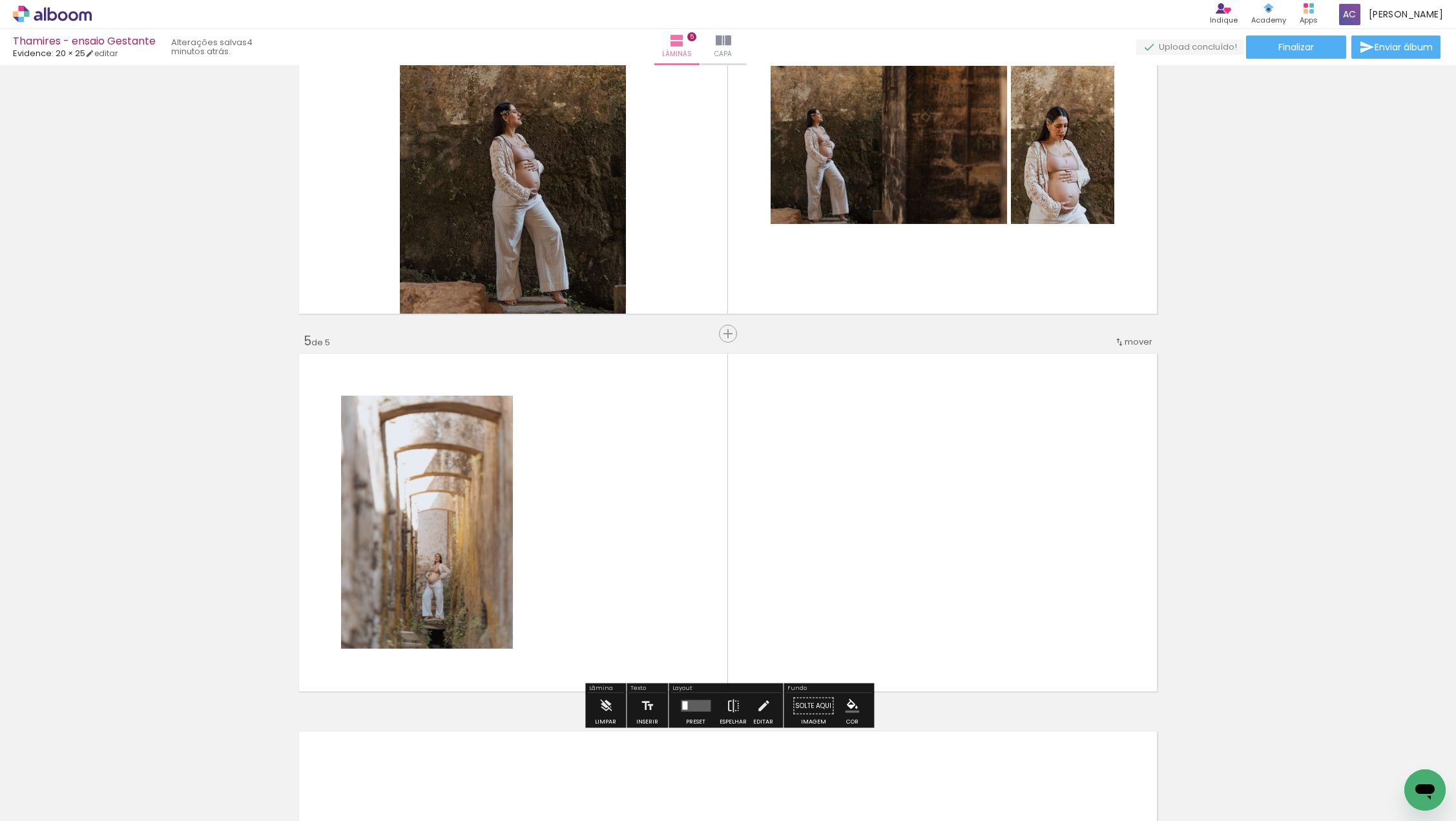
scroll to position [1383, 0]
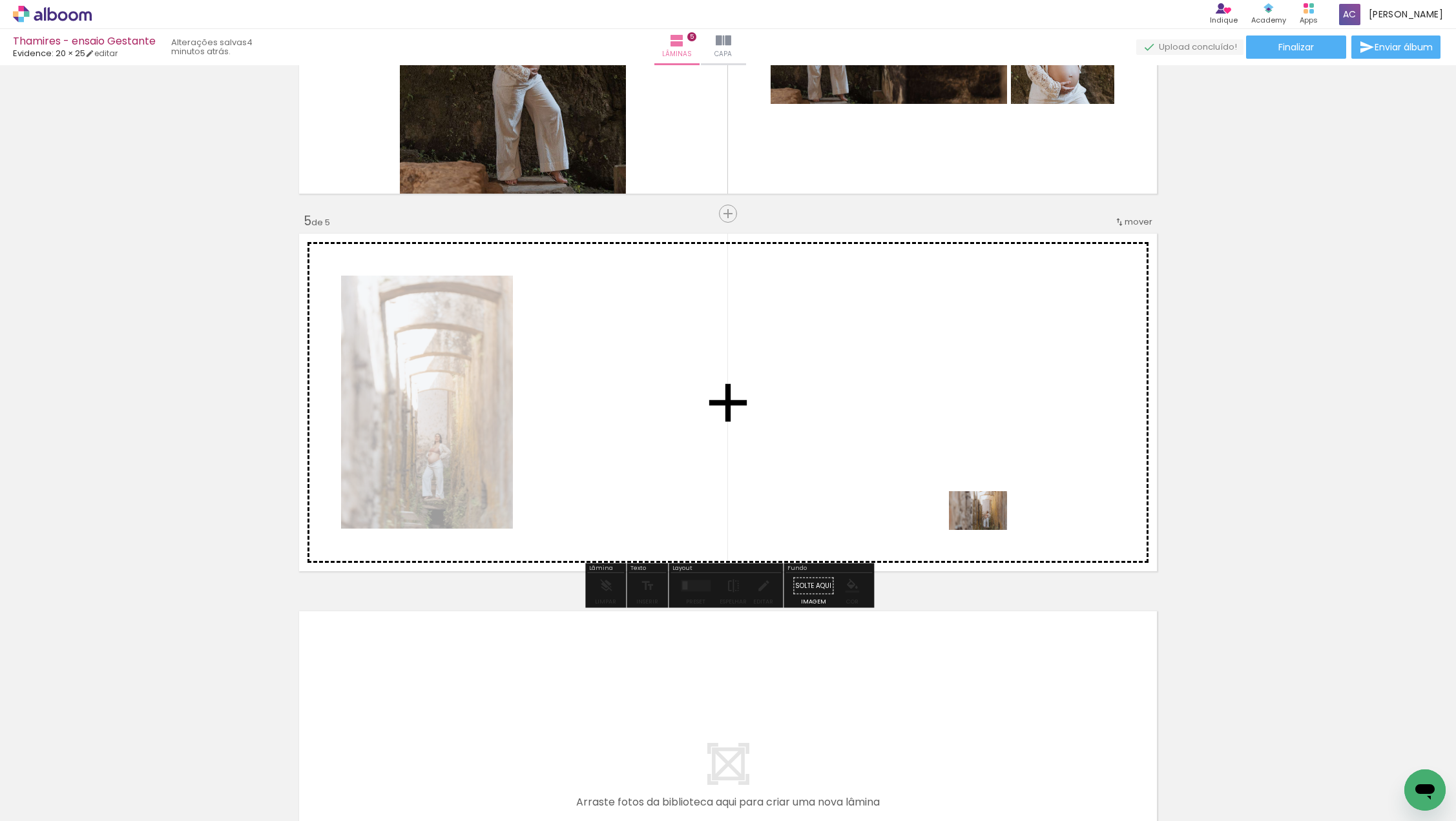
drag, startPoint x: 1054, startPoint y: 787, endPoint x: 987, endPoint y: 528, distance: 267.5
click at [987, 528] on quentale-workspace at bounding box center [728, 410] width 1456 height 821
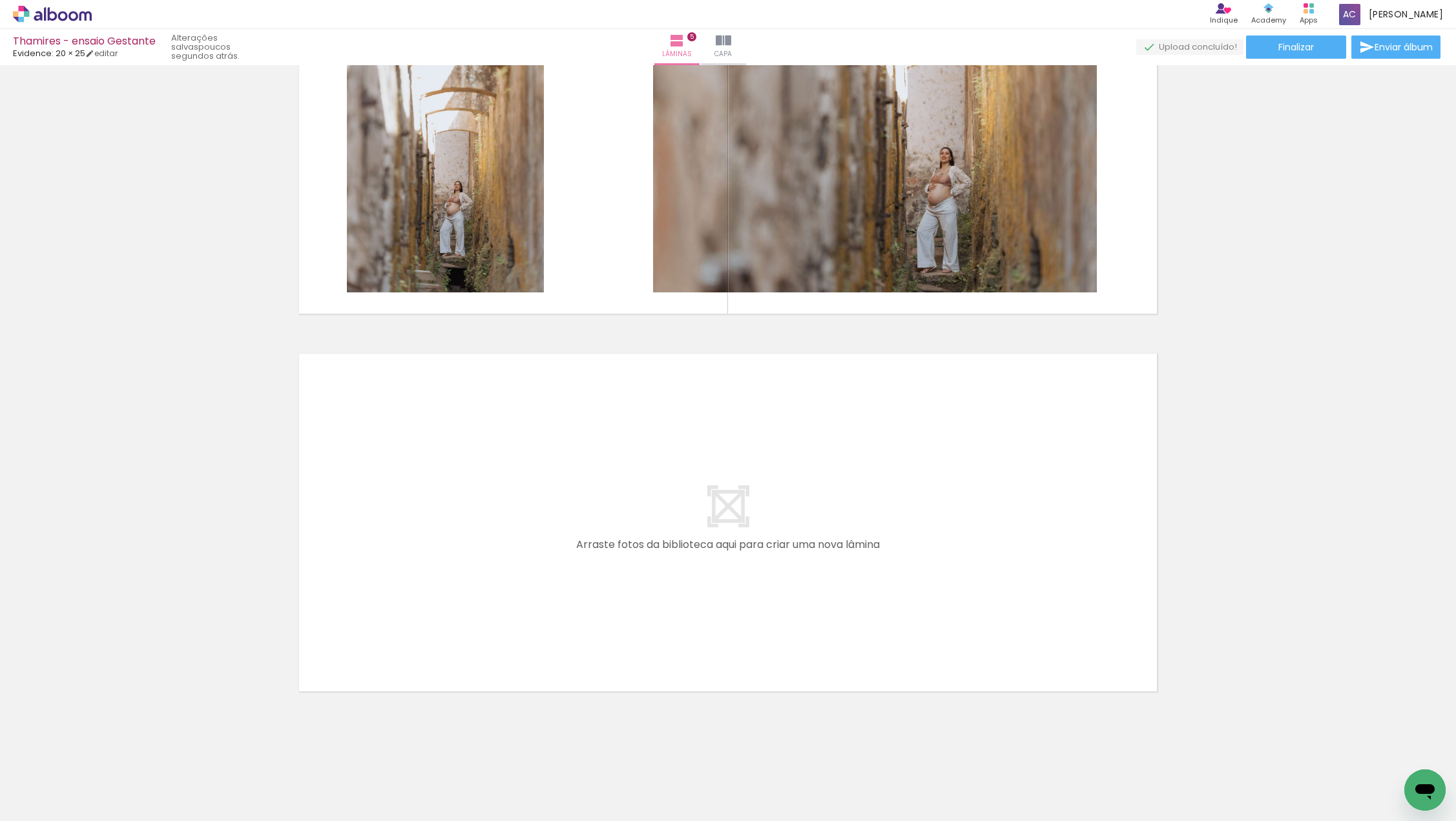
scroll to position [0, 921]
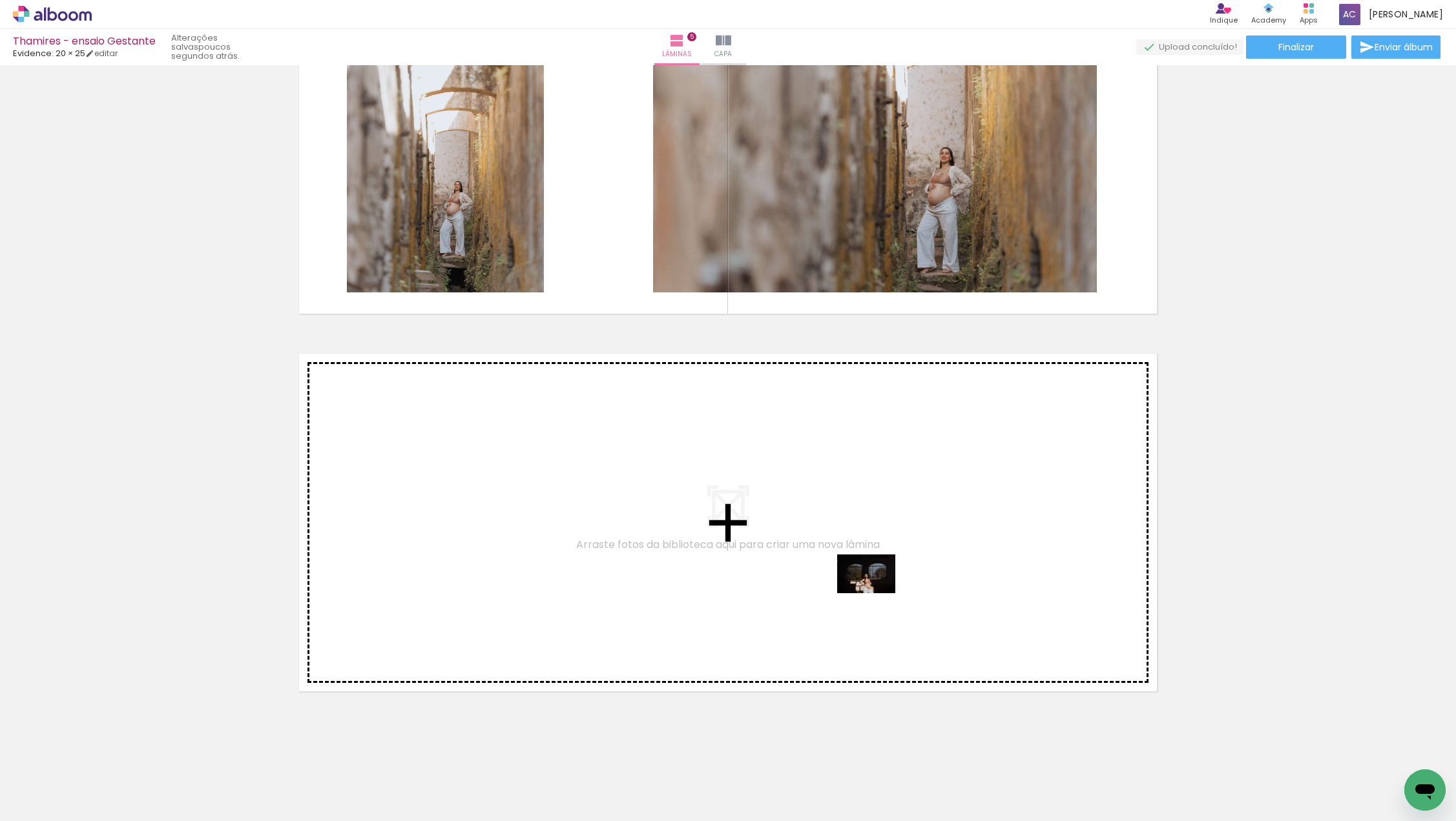
drag, startPoint x: 876, startPoint y: 777, endPoint x: 876, endPoint y: 586, distance: 191.0
click at [876, 586] on quentale-workspace at bounding box center [728, 410] width 1456 height 821
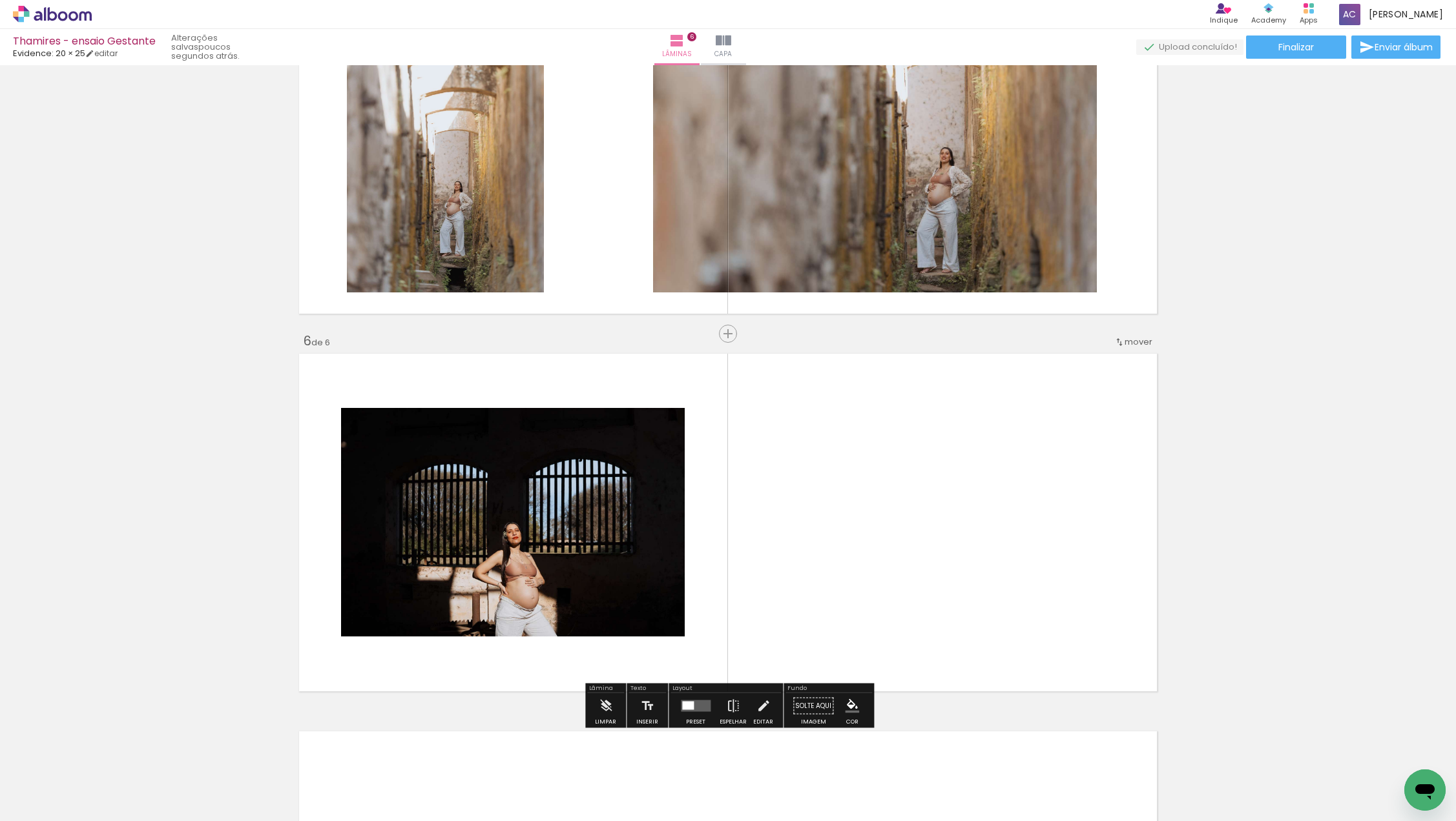
scroll to position [1761, 0]
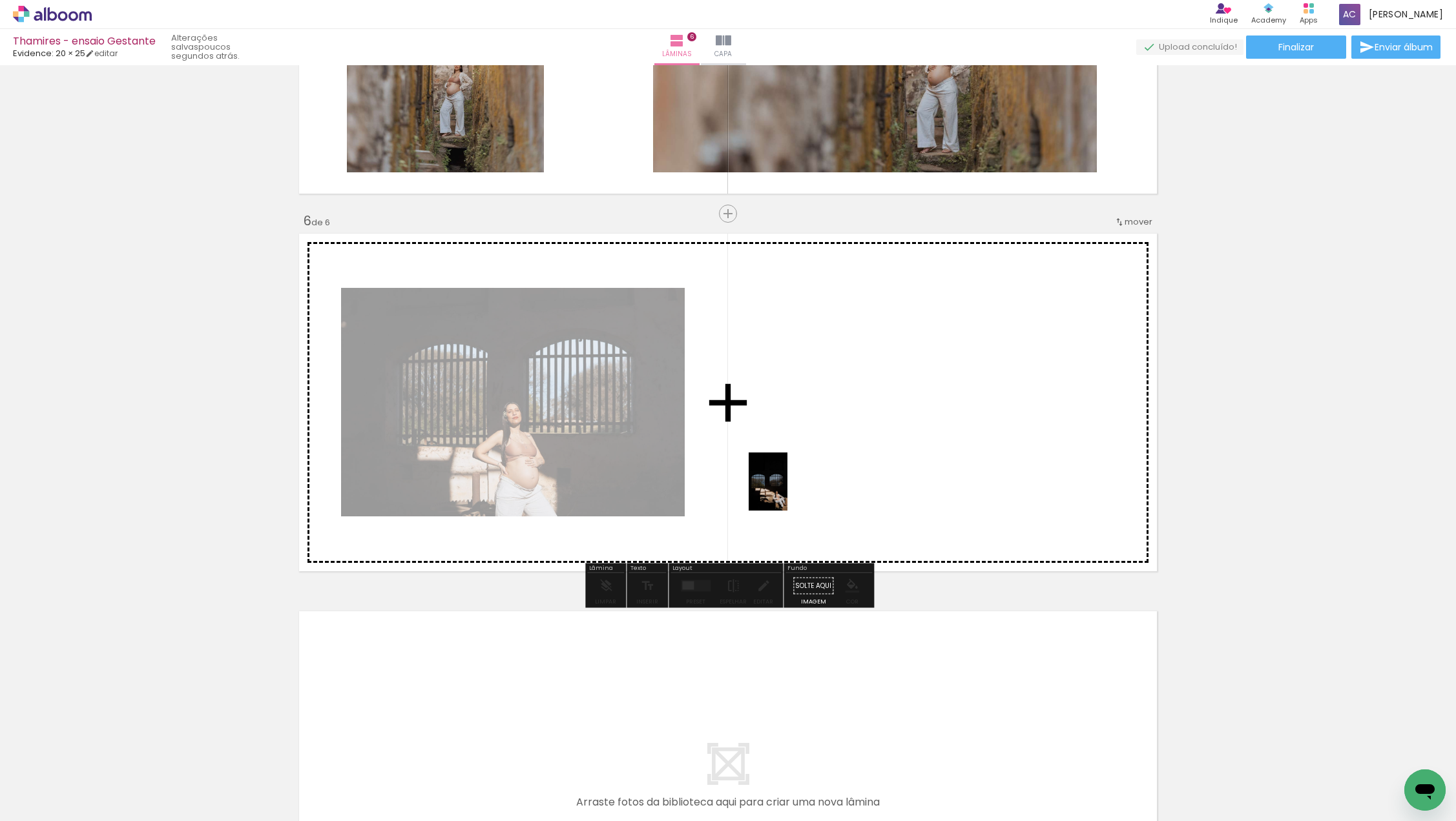
drag, startPoint x: 729, startPoint y: 781, endPoint x: 787, endPoint y: 491, distance: 295.7
click at [787, 491] on quentale-workspace at bounding box center [728, 410] width 1456 height 821
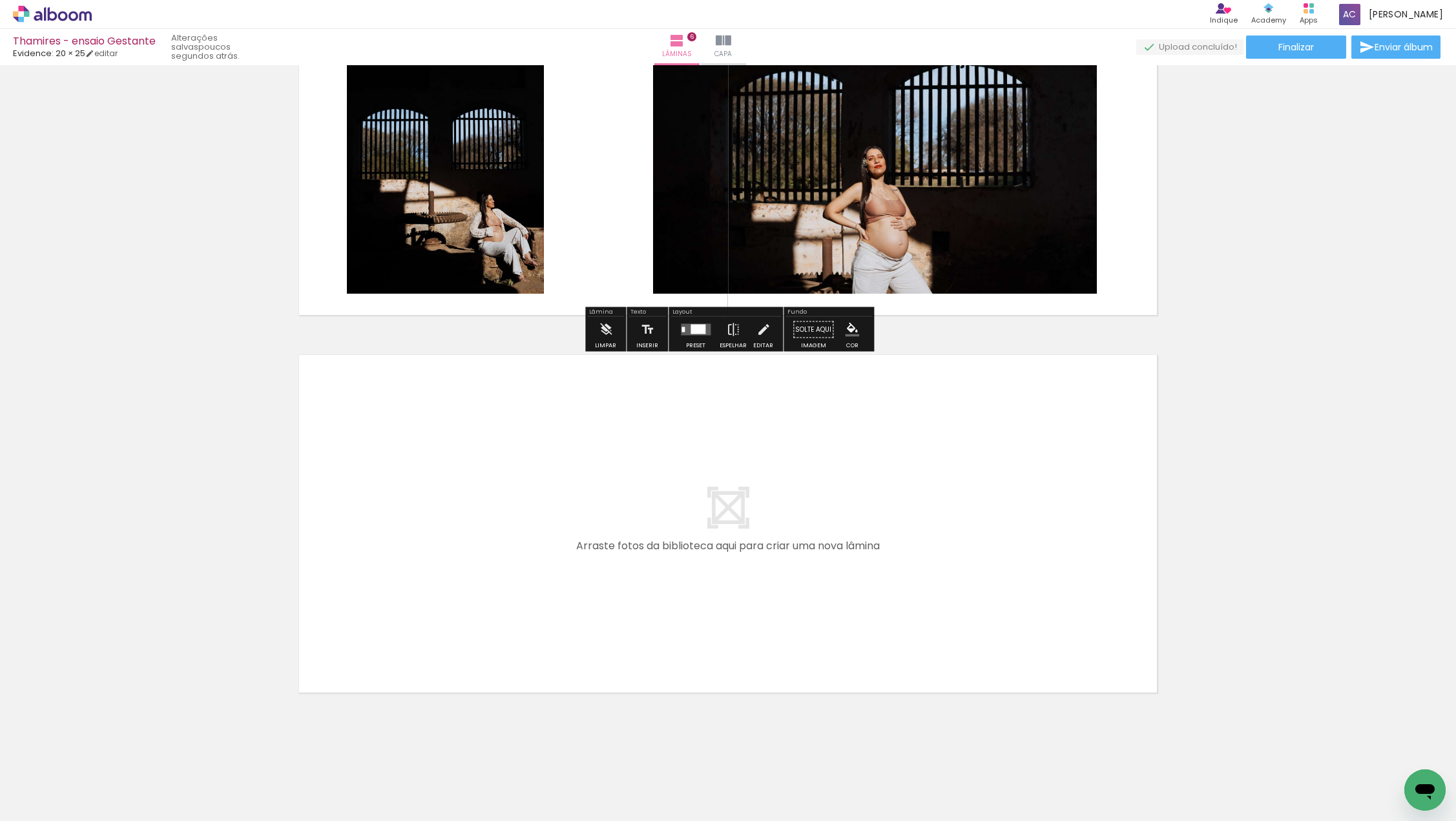
scroll to position [2019, 0]
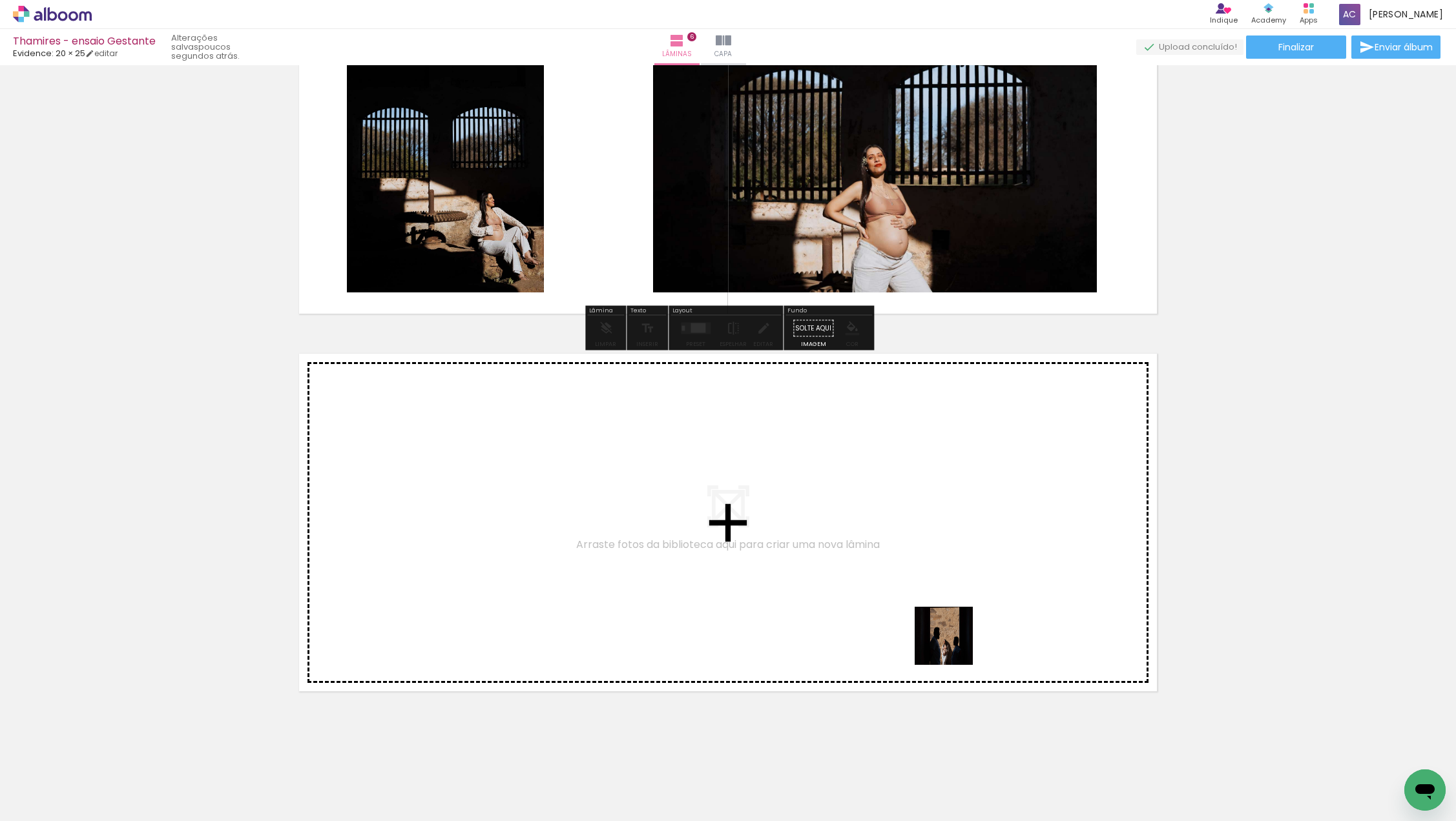
click at [953, 535] on quentale-workspace at bounding box center [728, 410] width 1456 height 821
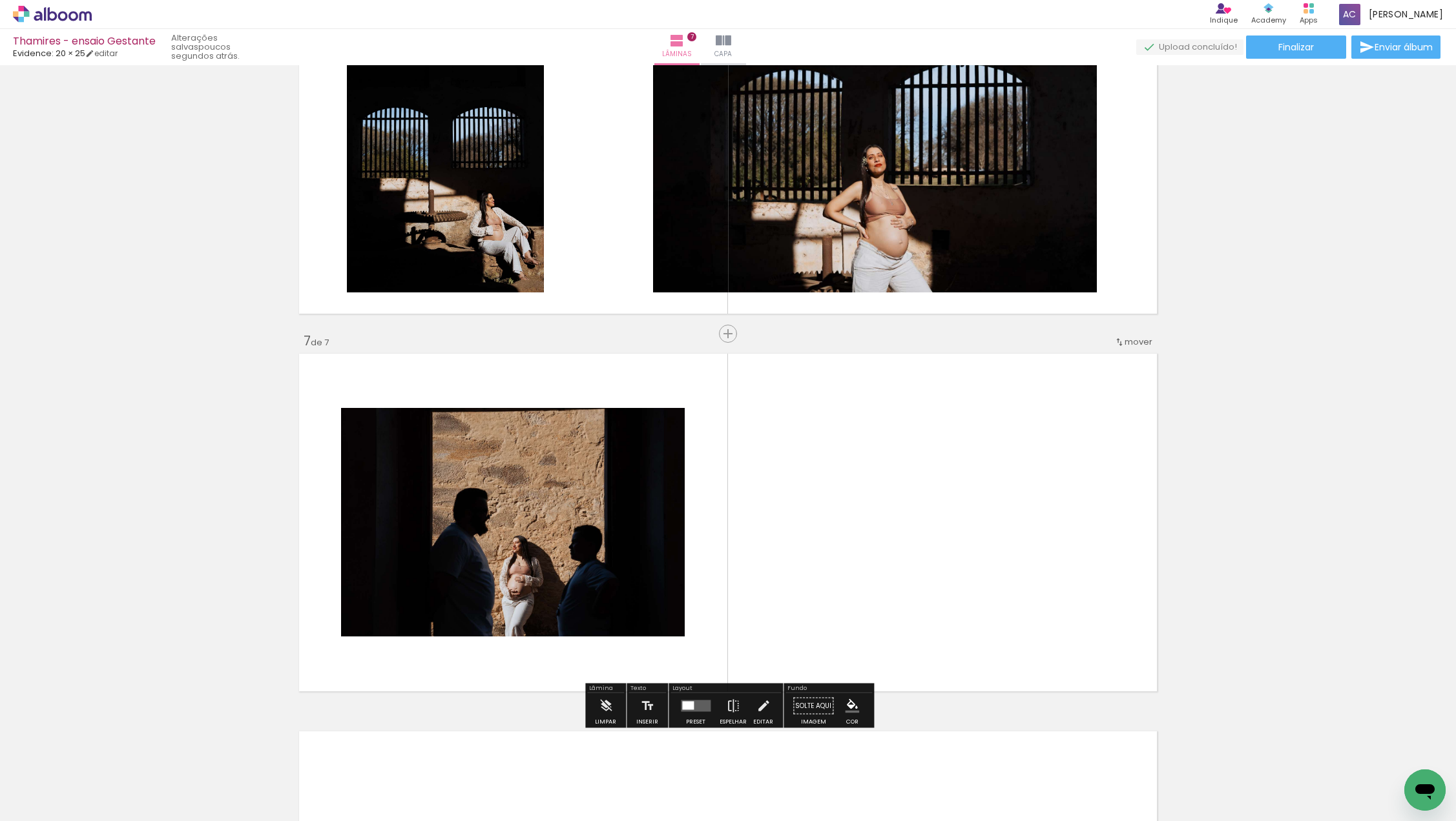
scroll to position [2139, 0]
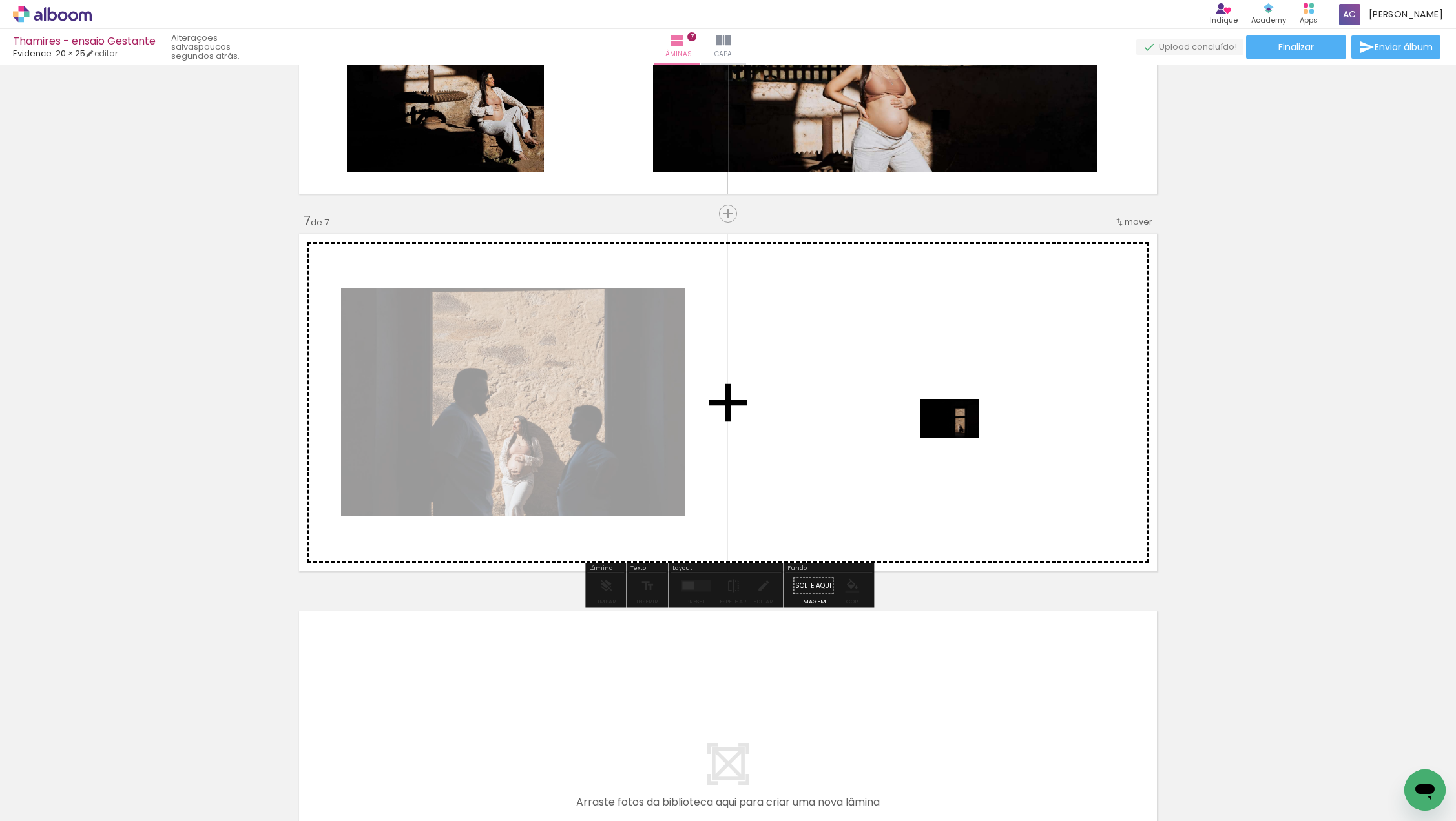
drag, startPoint x: 1019, startPoint y: 776, endPoint x: 959, endPoint y: 437, distance: 344.3
click at [959, 437] on quentale-workspace at bounding box center [728, 410] width 1456 height 821
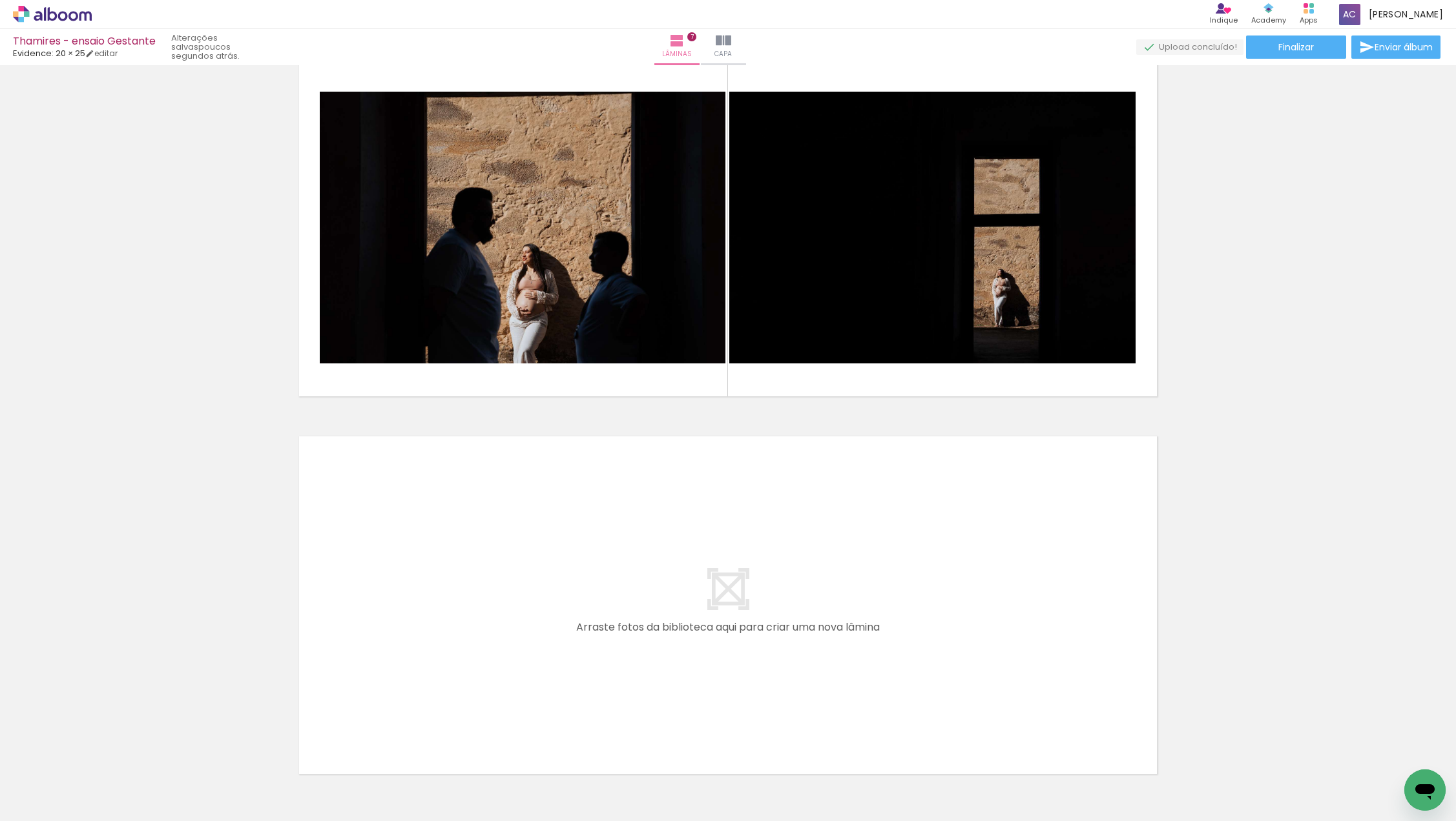
scroll to position [2397, 0]
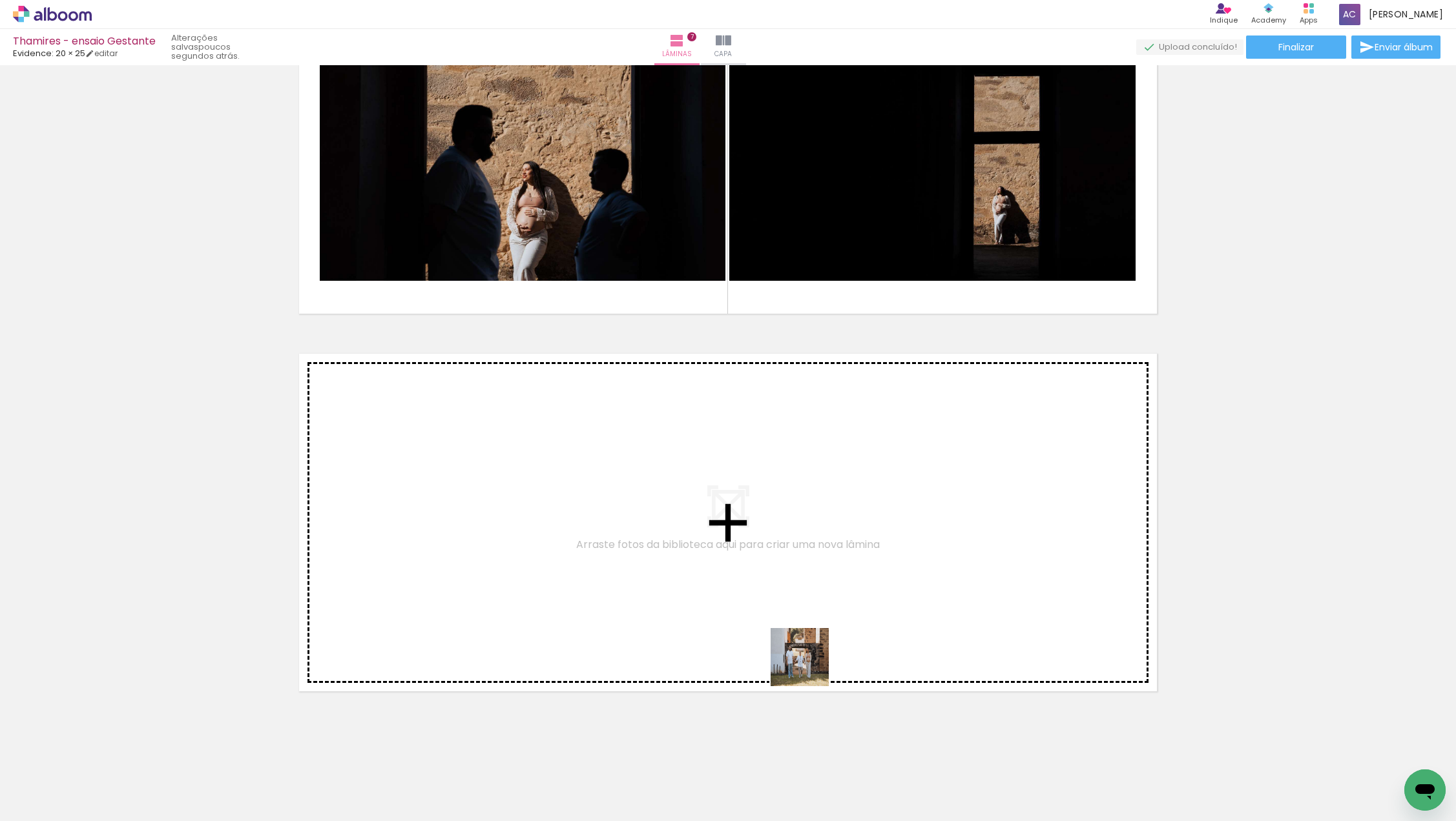
click at [831, 571] on quentale-workspace at bounding box center [728, 410] width 1456 height 821
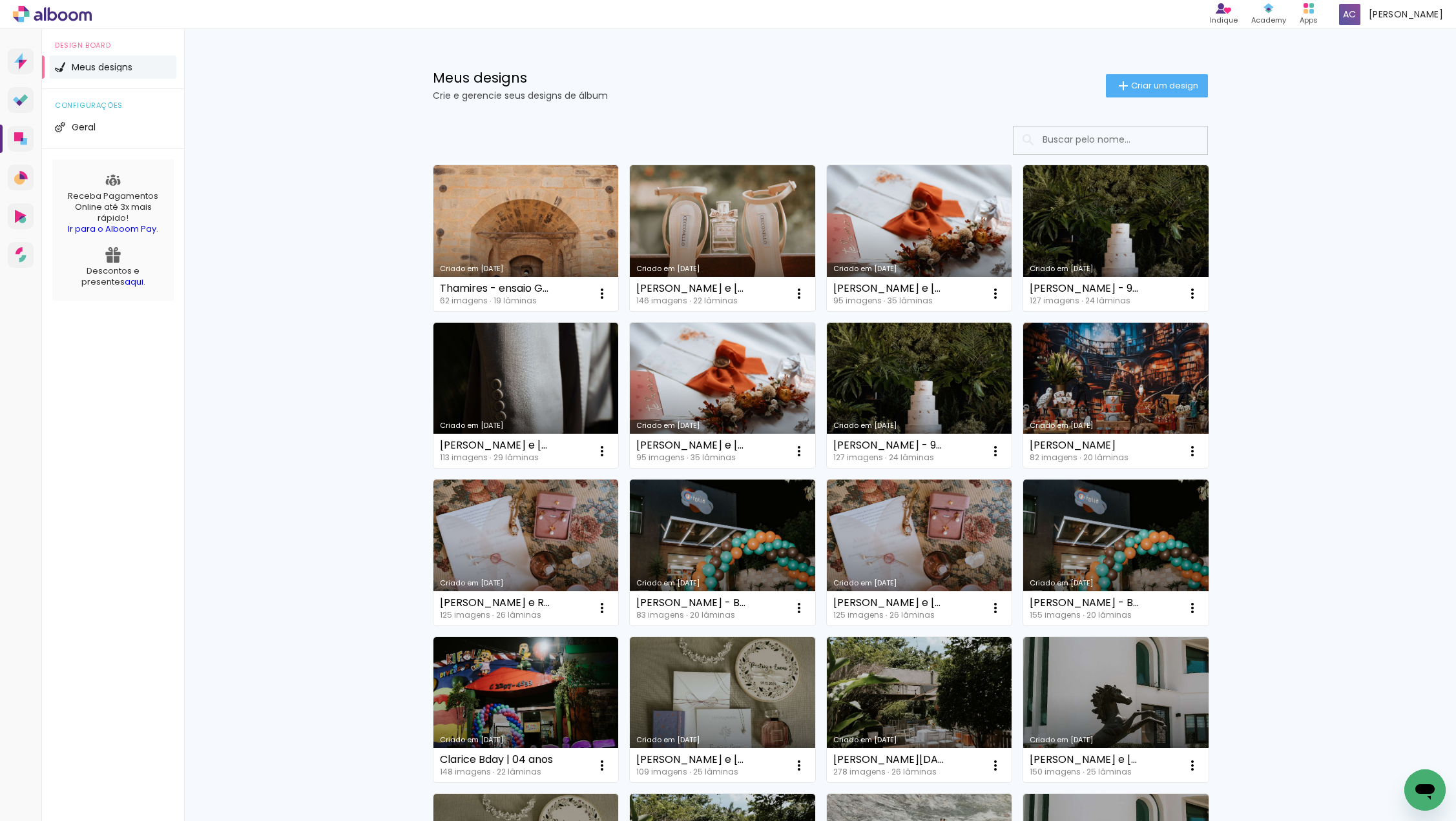
click at [840, 61] on div "Meus designs Crie e gerencie seus designs de álbum Criar um design" at bounding box center [820, 71] width 839 height 84
